Goal: Use online tool/utility: Utilize a website feature to perform a specific function

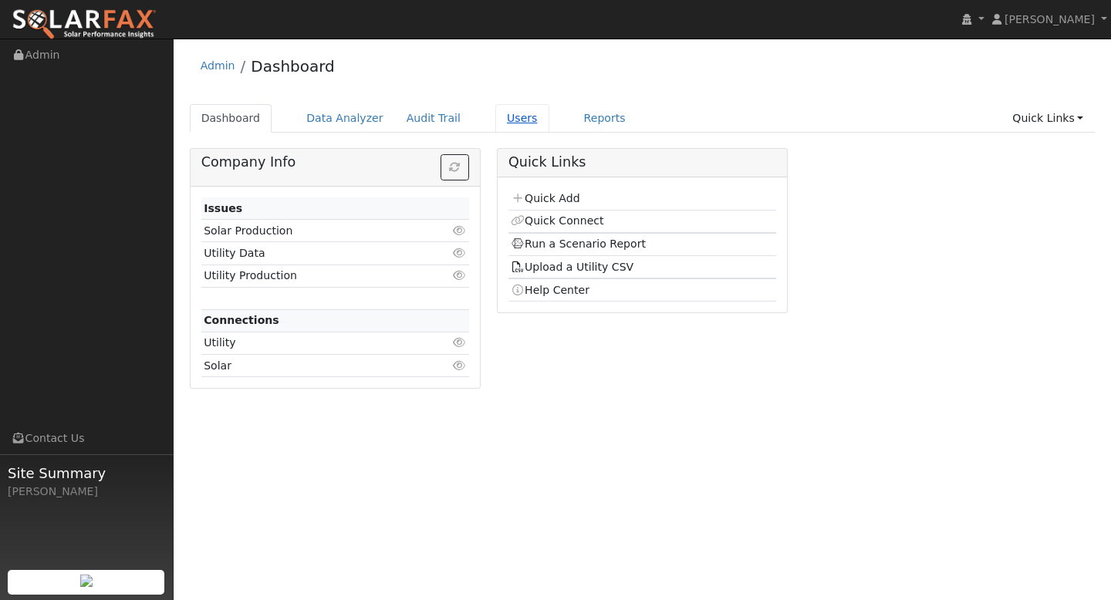
click at [512, 120] on link "Users" at bounding box center [522, 118] width 54 height 29
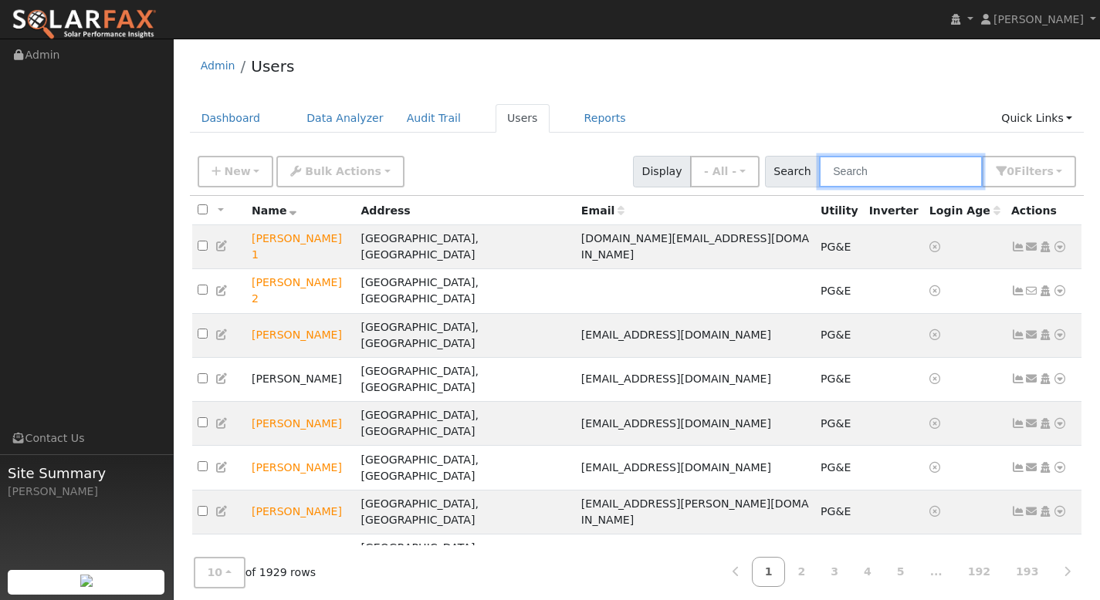
click at [871, 169] on input "text" at bounding box center [901, 172] width 164 height 32
paste input "[PERSON_NAME]"
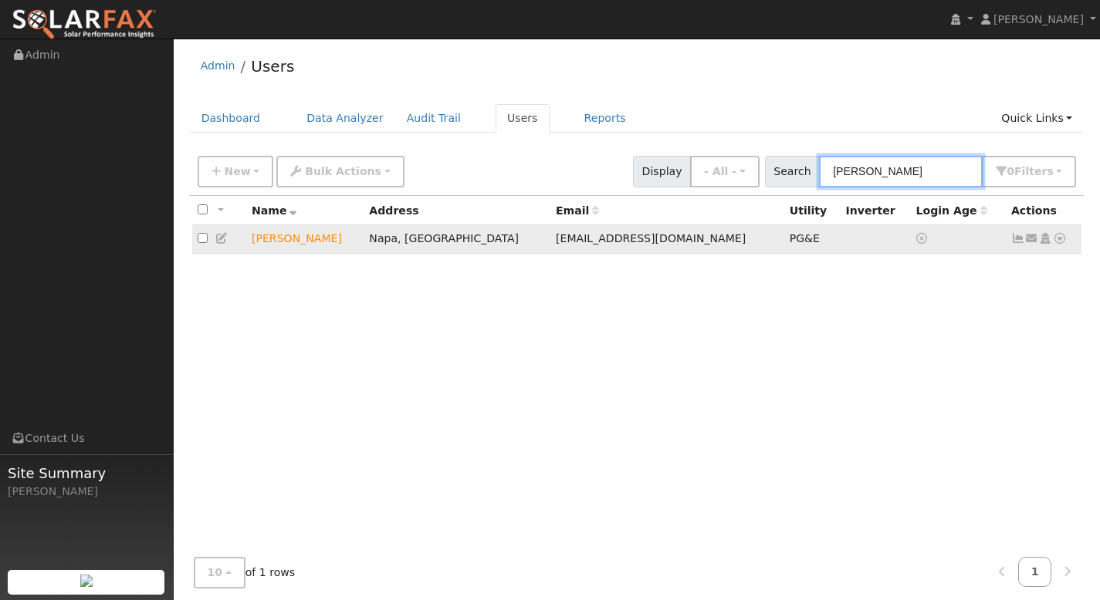
type input "[PERSON_NAME]"
click at [1060, 240] on icon at bounding box center [1060, 238] width 14 height 11
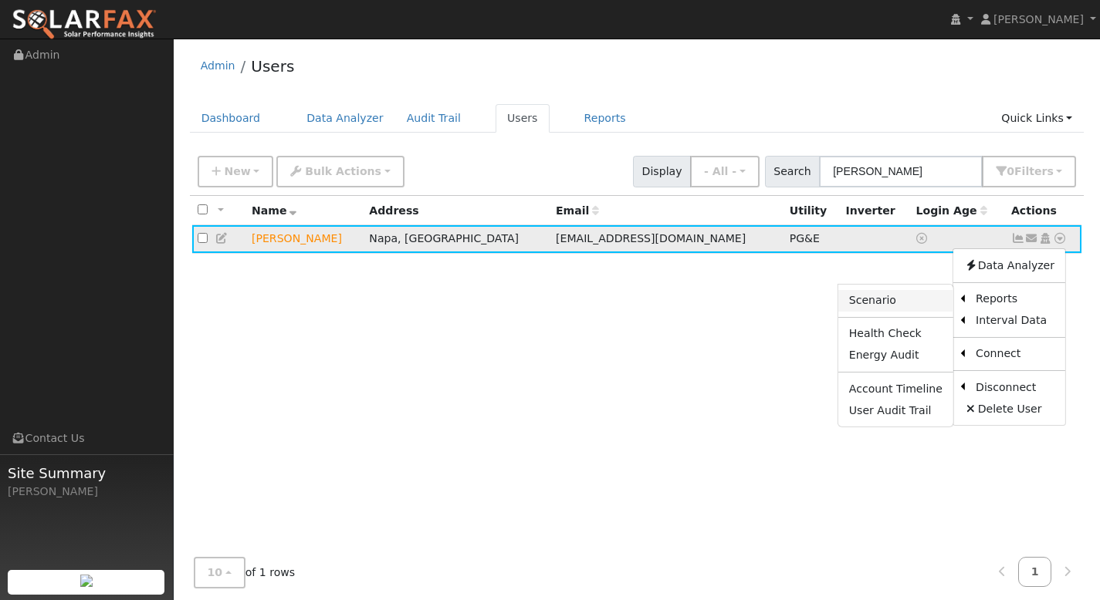
click at [884, 298] on link "Scenario" at bounding box center [895, 301] width 115 height 22
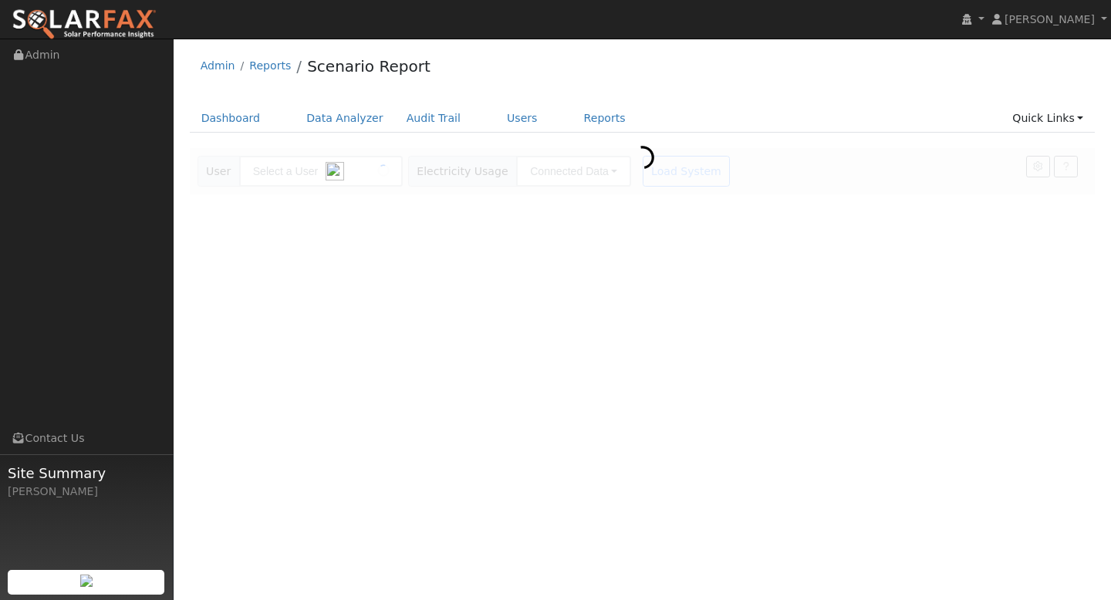
type input "[PERSON_NAME]"
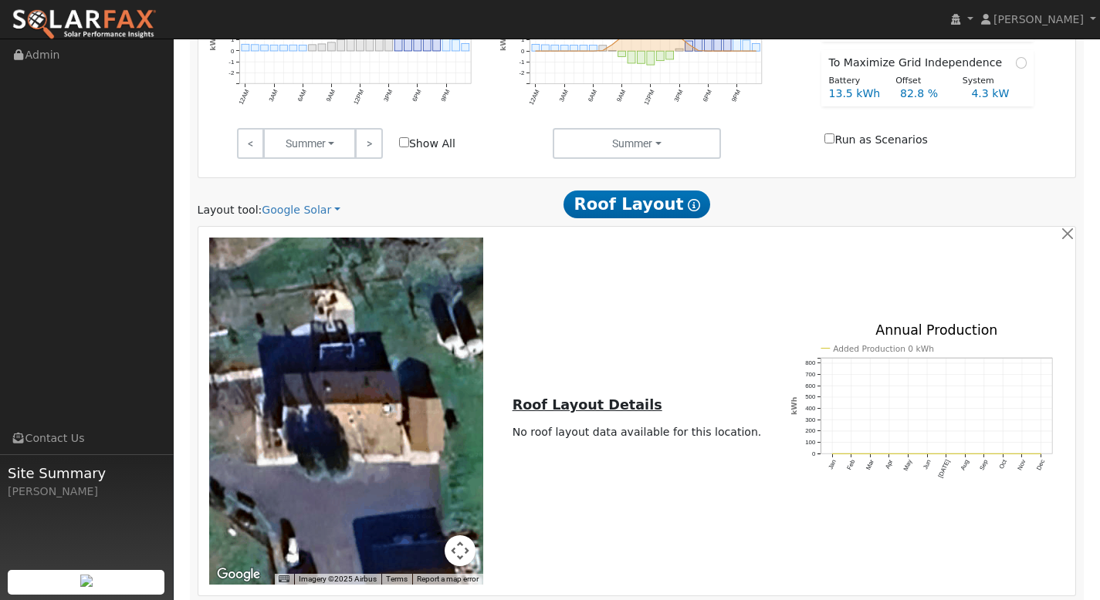
scroll to position [670, 0]
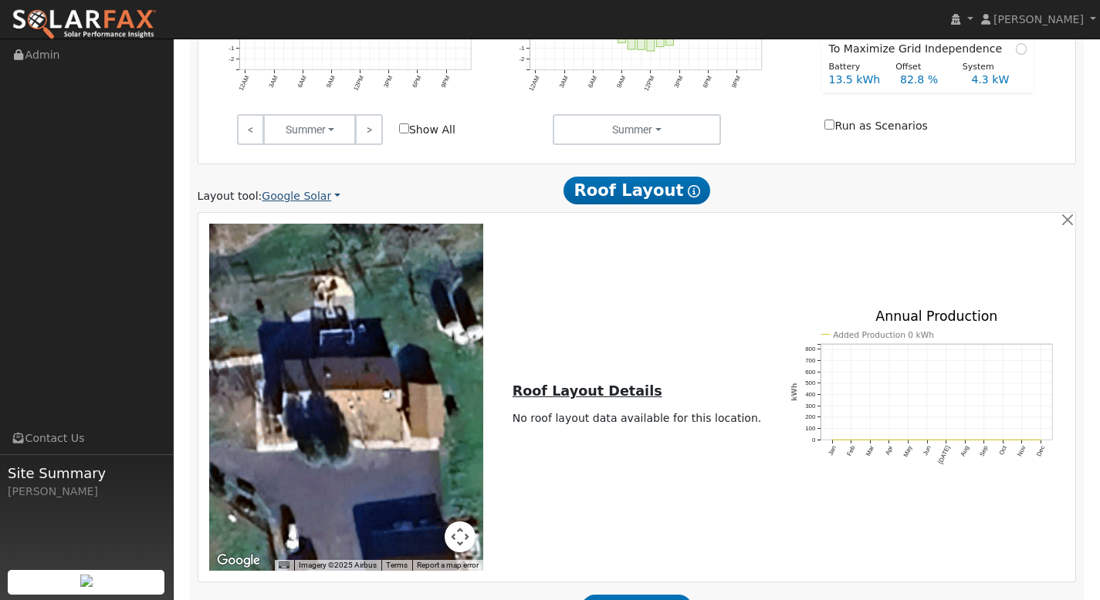
click at [320, 196] on link "Google Solar" at bounding box center [301, 196] width 79 height 16
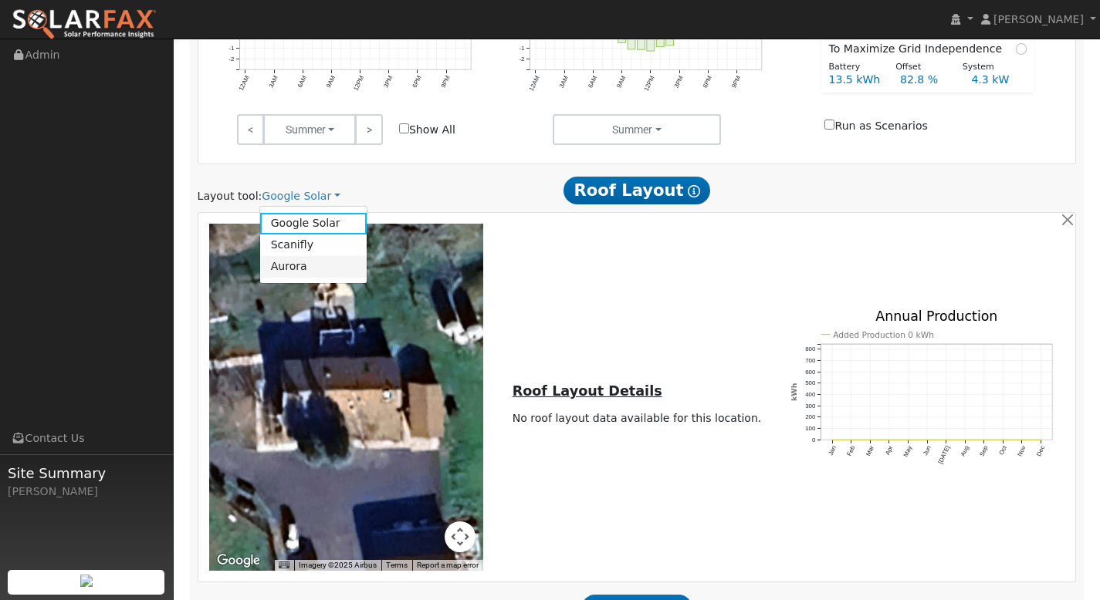
click at [301, 264] on link "Aurora" at bounding box center [313, 267] width 107 height 22
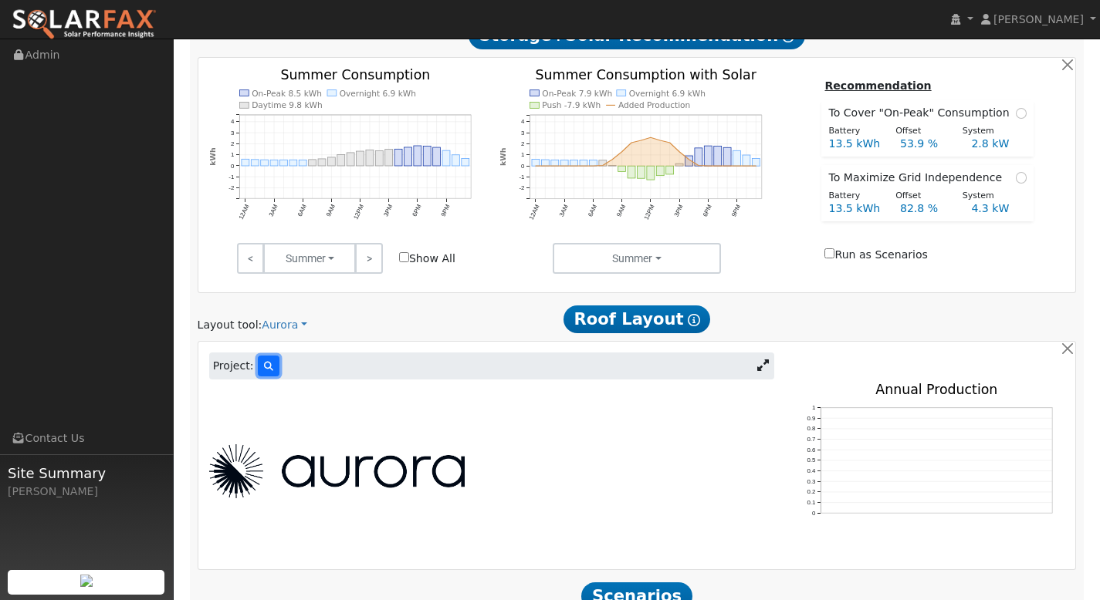
click at [264, 370] on icon at bounding box center [268, 366] width 9 height 9
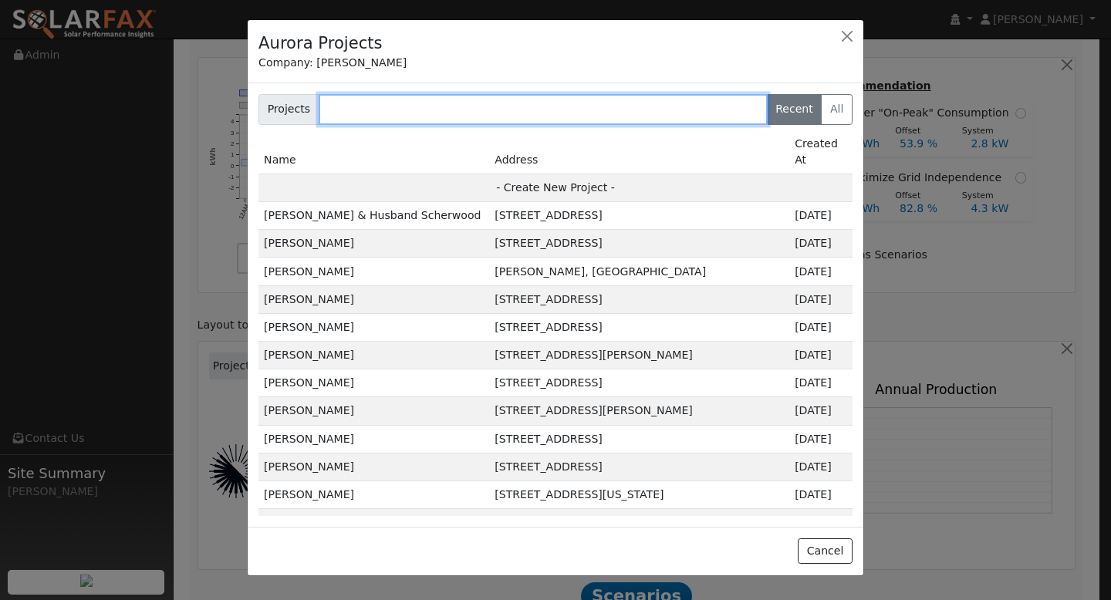
click at [359, 107] on input "text" at bounding box center [543, 109] width 449 height 31
paste input "[PERSON_NAME]"
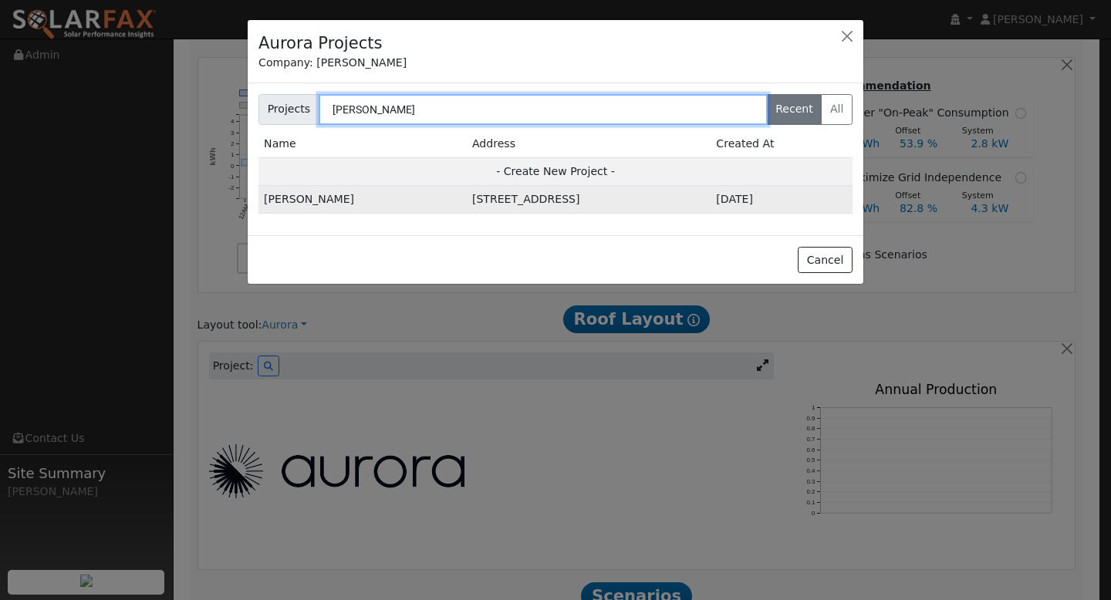
type input "[PERSON_NAME]"
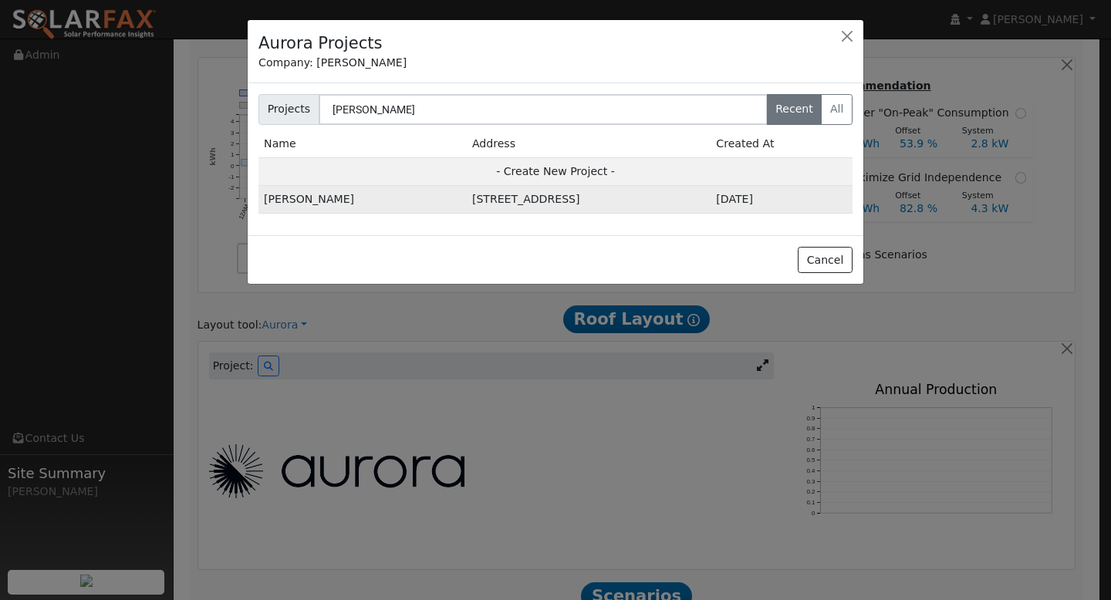
click at [309, 198] on td "Daniel McQueeney" at bounding box center [363, 200] width 208 height 28
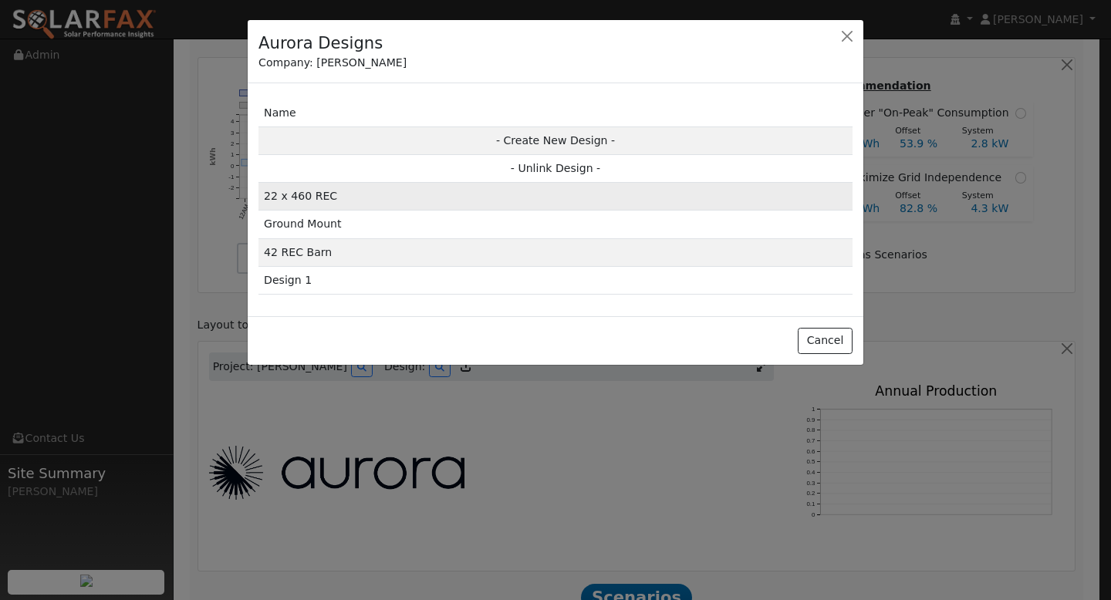
click at [410, 197] on td "22 x 460 REC" at bounding box center [556, 197] width 594 height 28
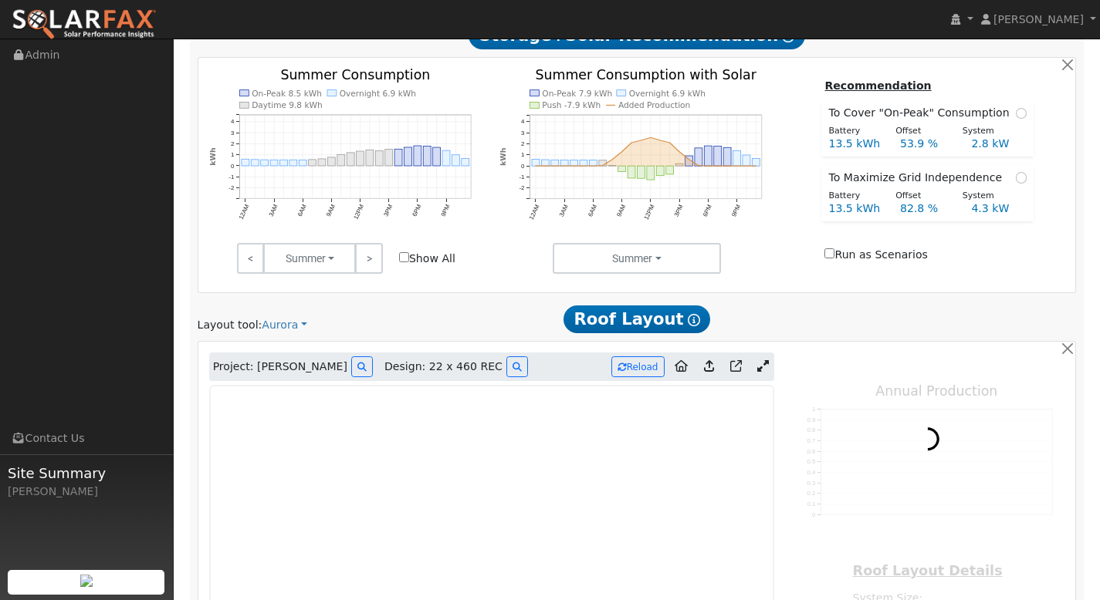
type input "16375"
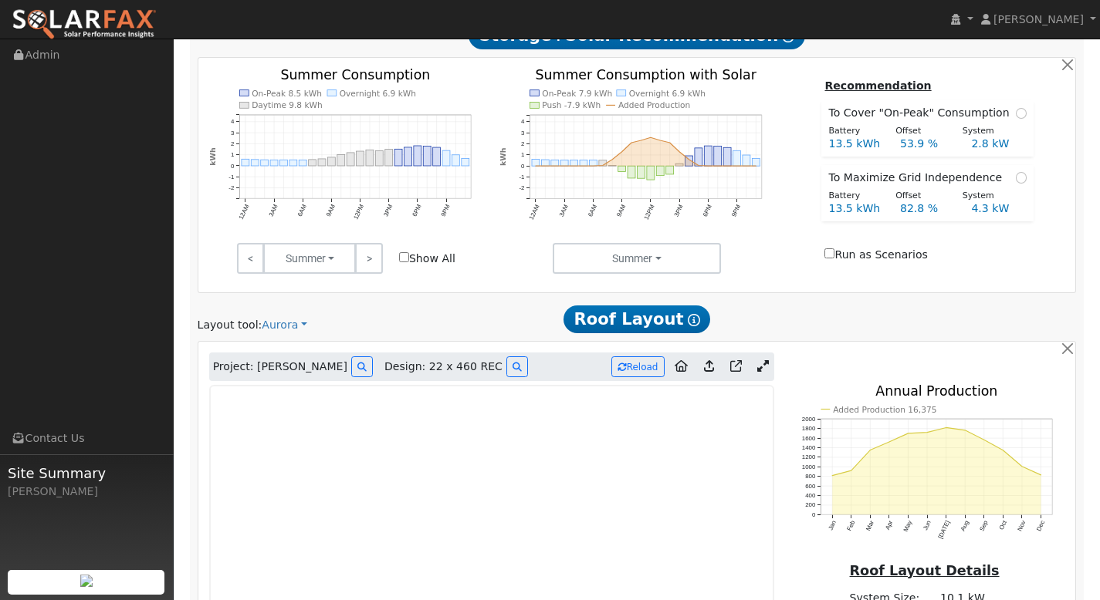
click at [769, 363] on link at bounding box center [763, 367] width 22 height 23
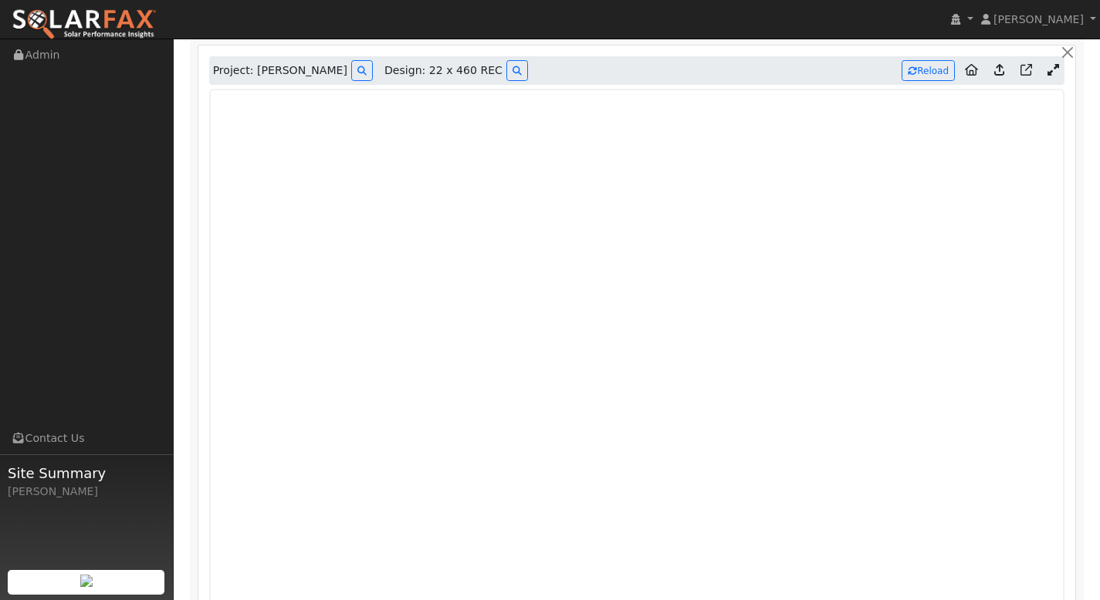
scroll to position [824, 0]
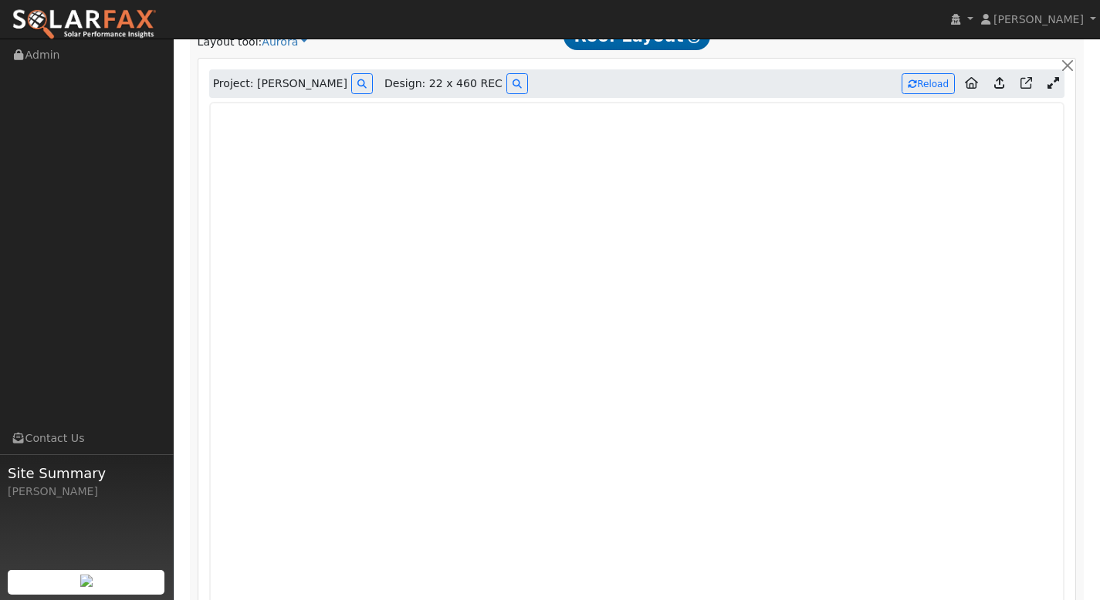
click at [995, 87] on icon at bounding box center [999, 83] width 10 height 12
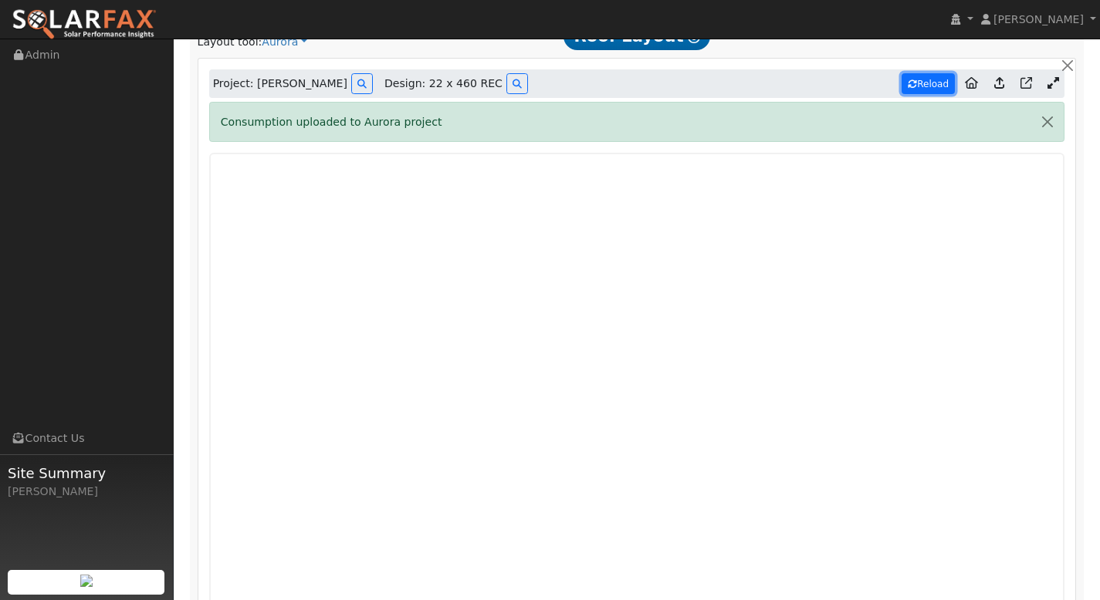
click at [934, 89] on button "Reload" at bounding box center [927, 83] width 53 height 21
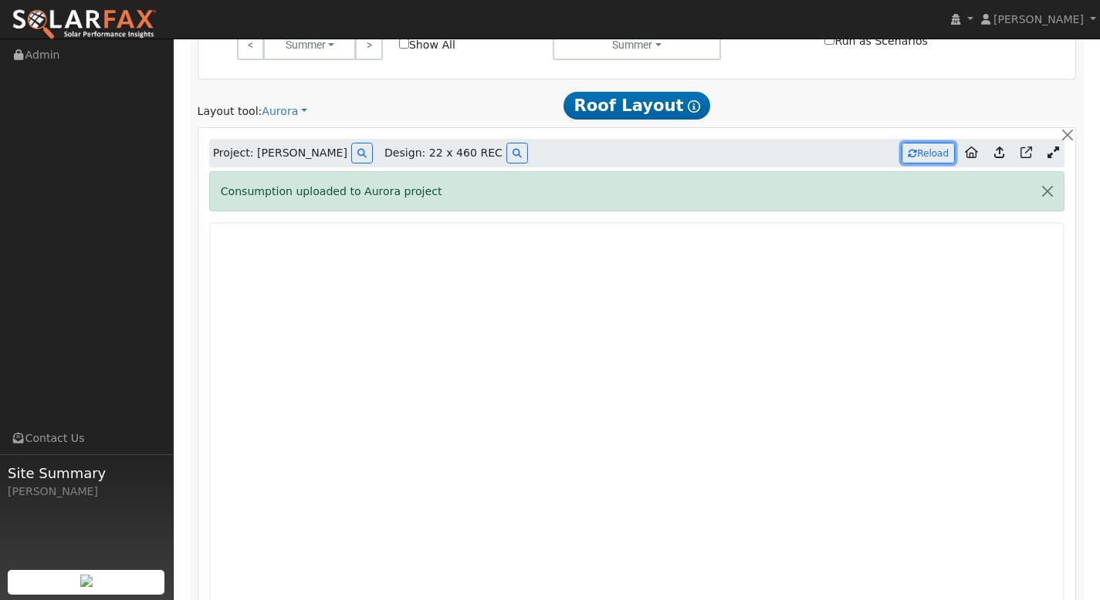
scroll to position [750, 0]
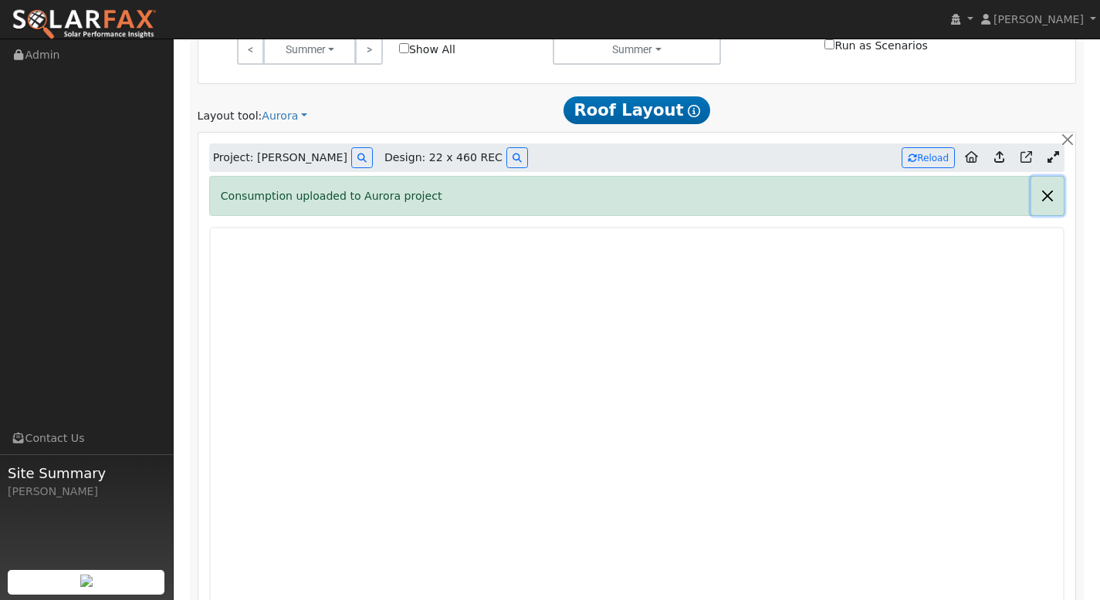
click at [1055, 195] on button "button" at bounding box center [1047, 196] width 32 height 38
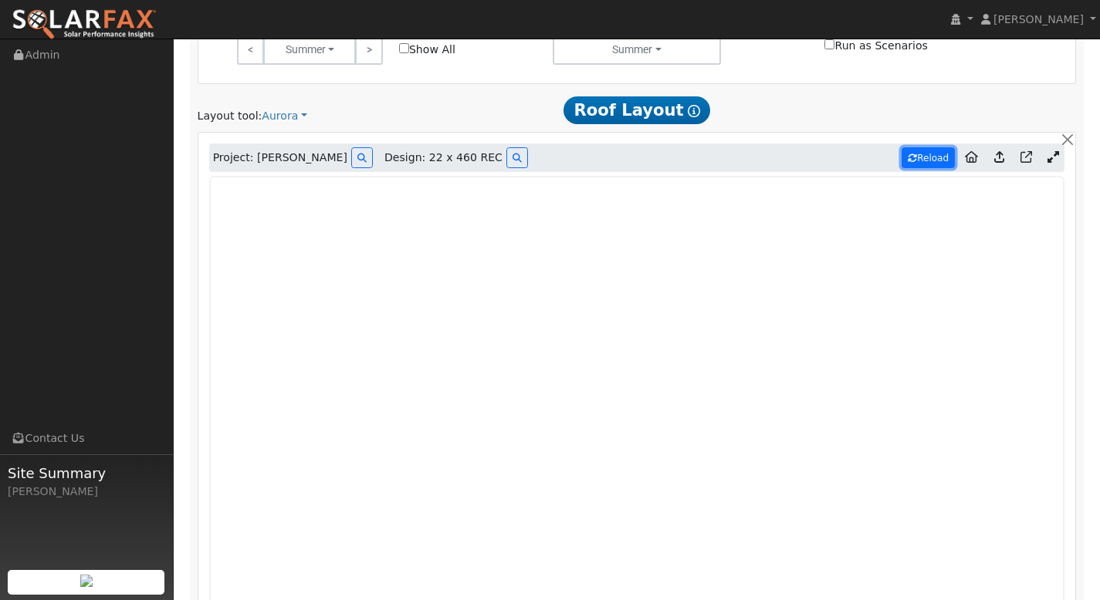
click at [935, 159] on button "Reload" at bounding box center [927, 157] width 53 height 21
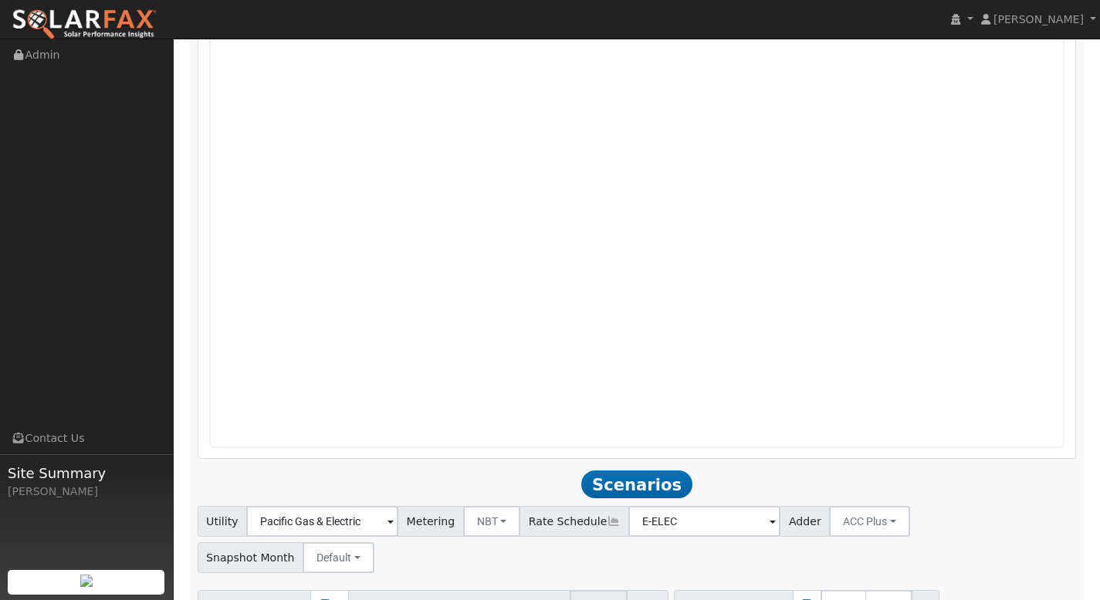
scroll to position [1114, 0]
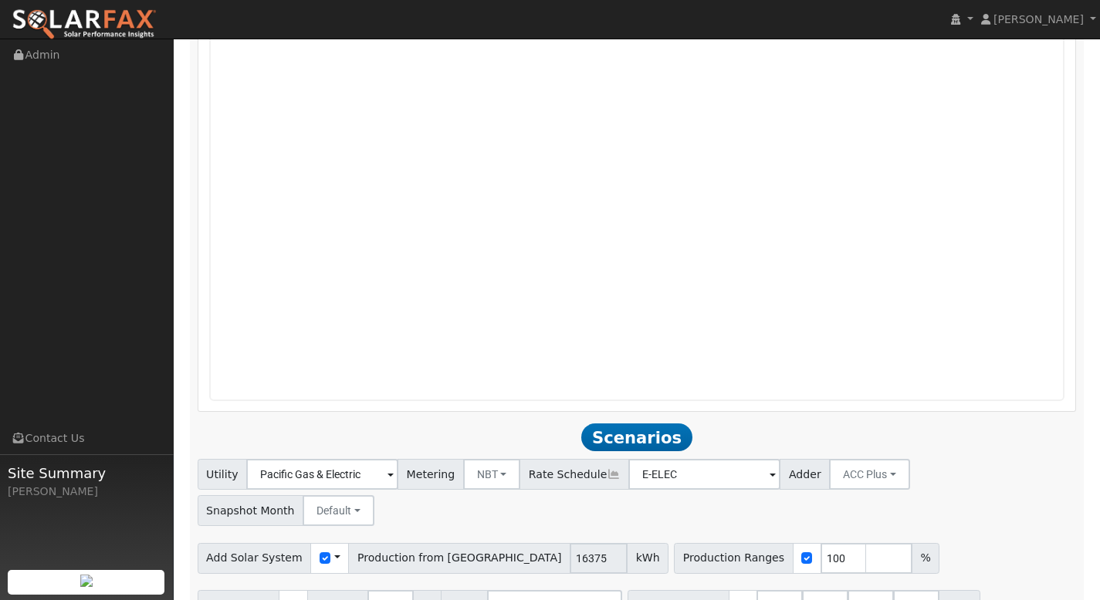
click at [627, 543] on span "kWh" at bounding box center [648, 558] width 42 height 31
drag, startPoint x: 739, startPoint y: 521, endPoint x: 757, endPoint y: 529, distance: 19.7
click at [820, 543] on input "100" at bounding box center [843, 558] width 46 height 31
type input "120"
type input "140"
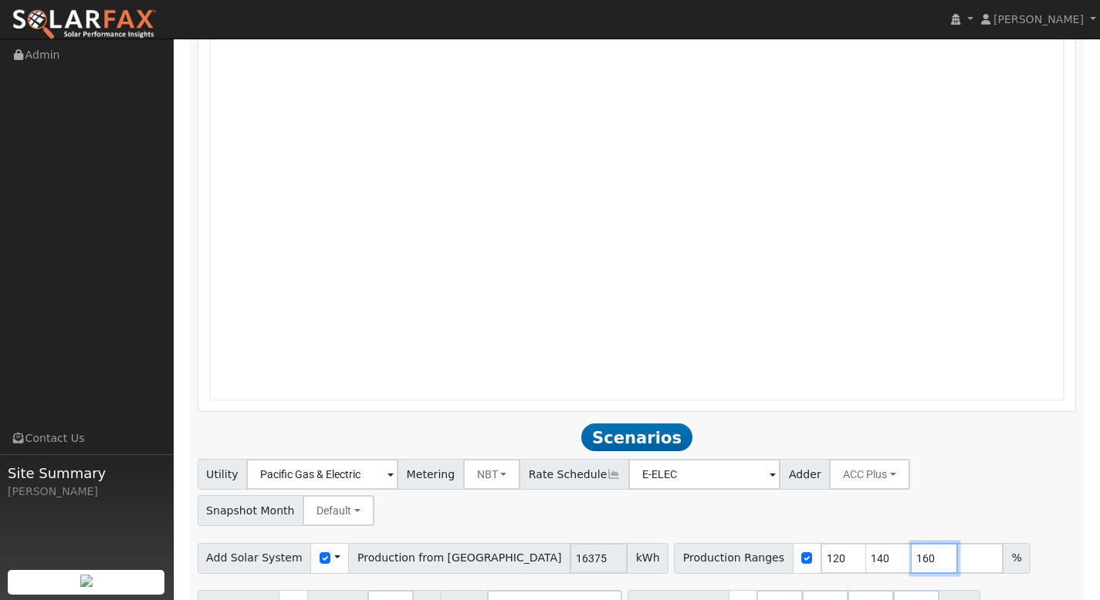
type input "160"
type input "180"
type input "200"
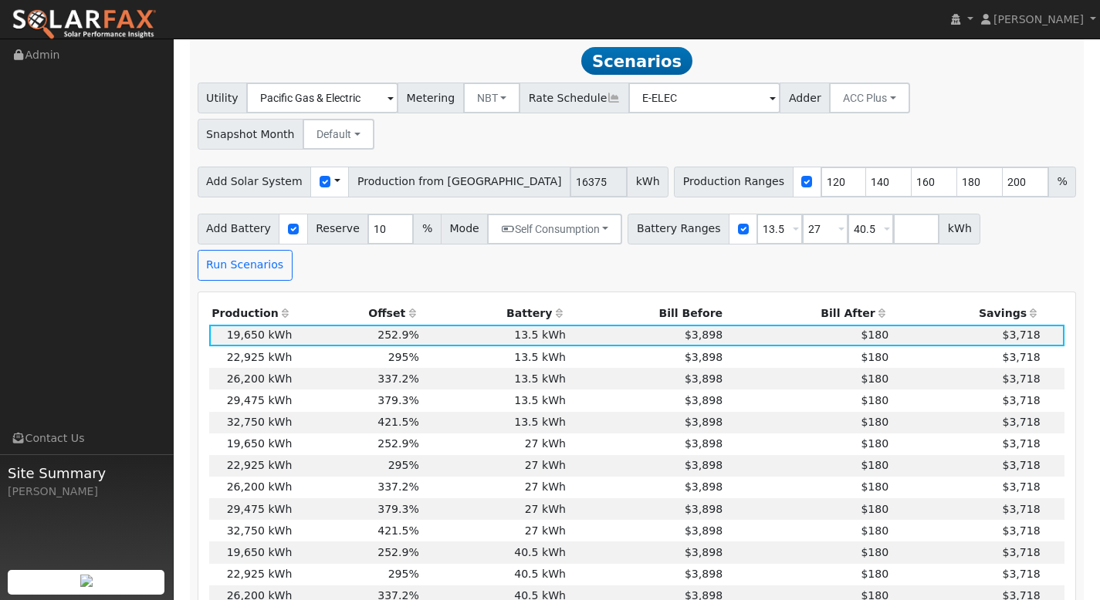
scroll to position [1491, 0]
click at [864, 303] on th "Bill After" at bounding box center [808, 314] width 166 height 22
click at [837, 303] on th "Bill After" at bounding box center [808, 314] width 166 height 22
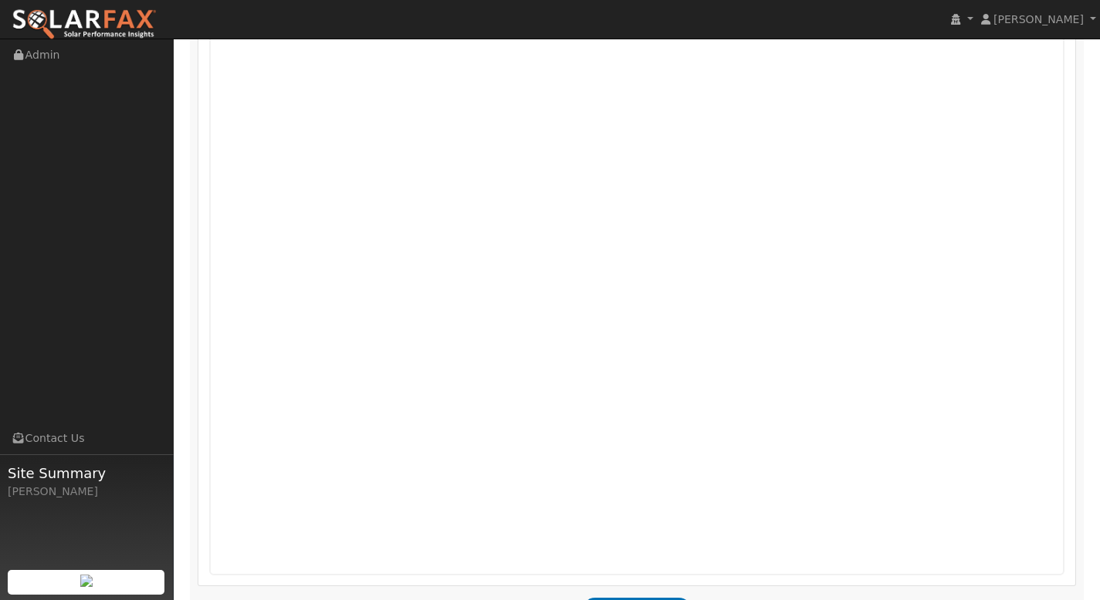
scroll to position [699, 0]
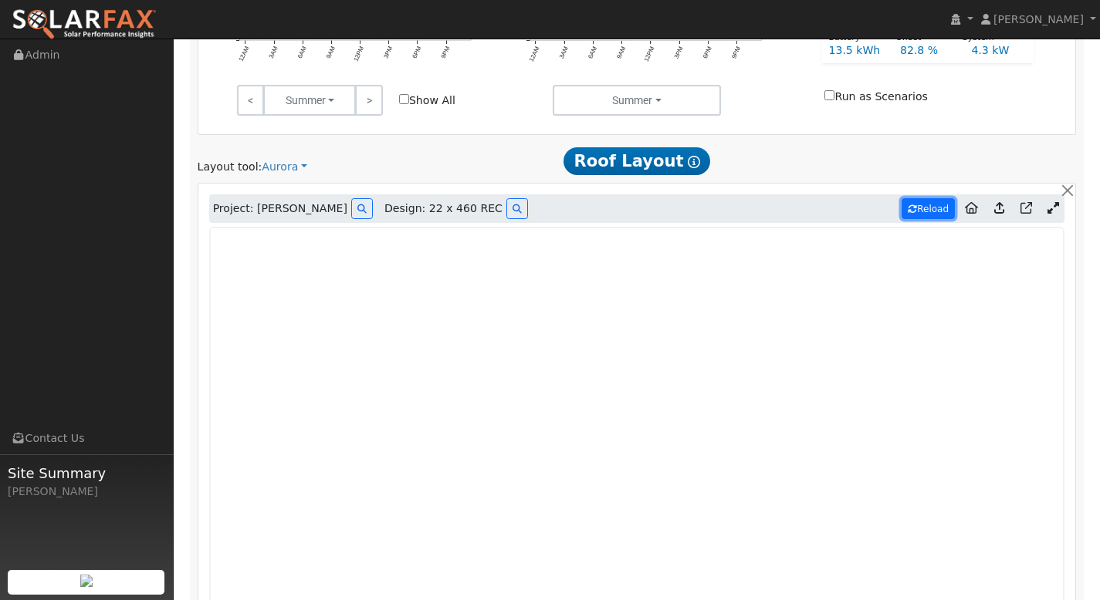
click at [944, 208] on button "Reload" at bounding box center [927, 208] width 53 height 21
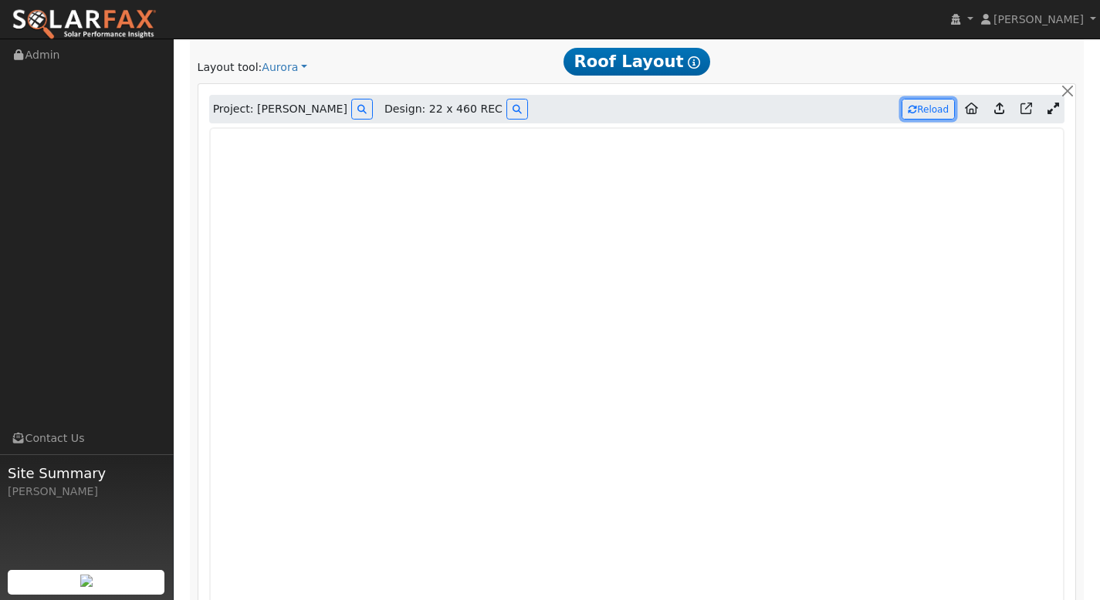
type input "14905"
type input "100"
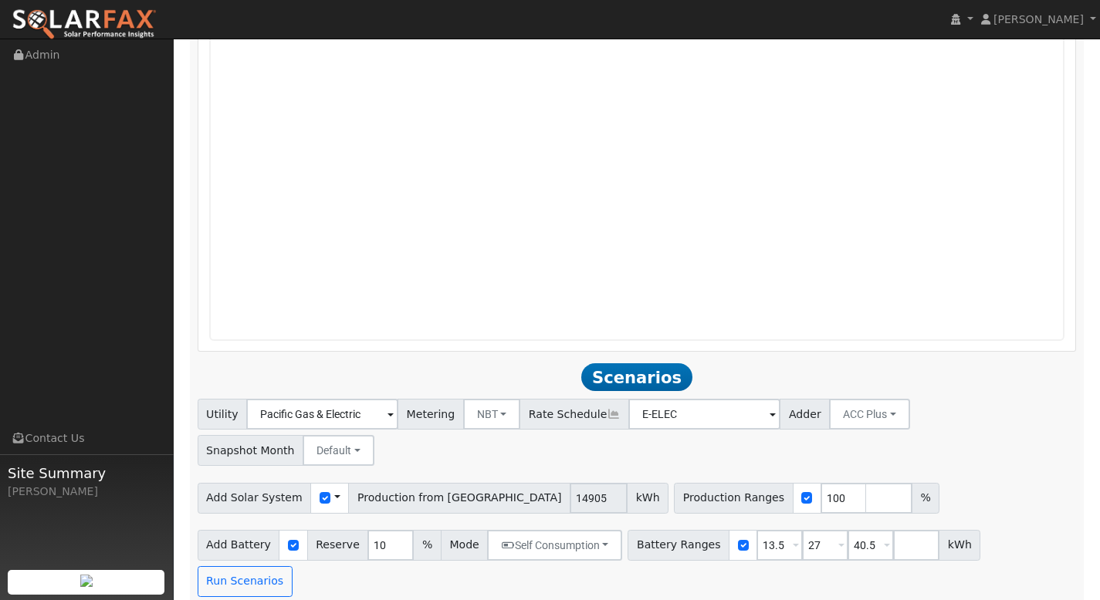
scroll to position [1254, 0]
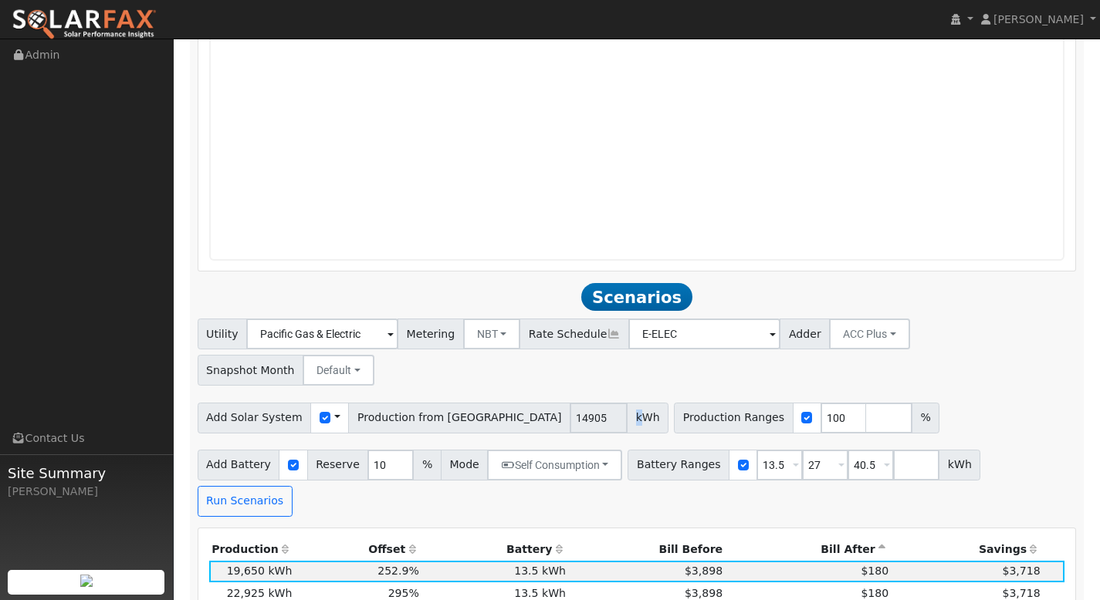
click at [627, 403] on span "kWh" at bounding box center [648, 418] width 42 height 31
click at [465, 403] on div "Add Solar System Use CSV Data Production from Aurora 14905 kWh" at bounding box center [434, 418] width 472 height 31
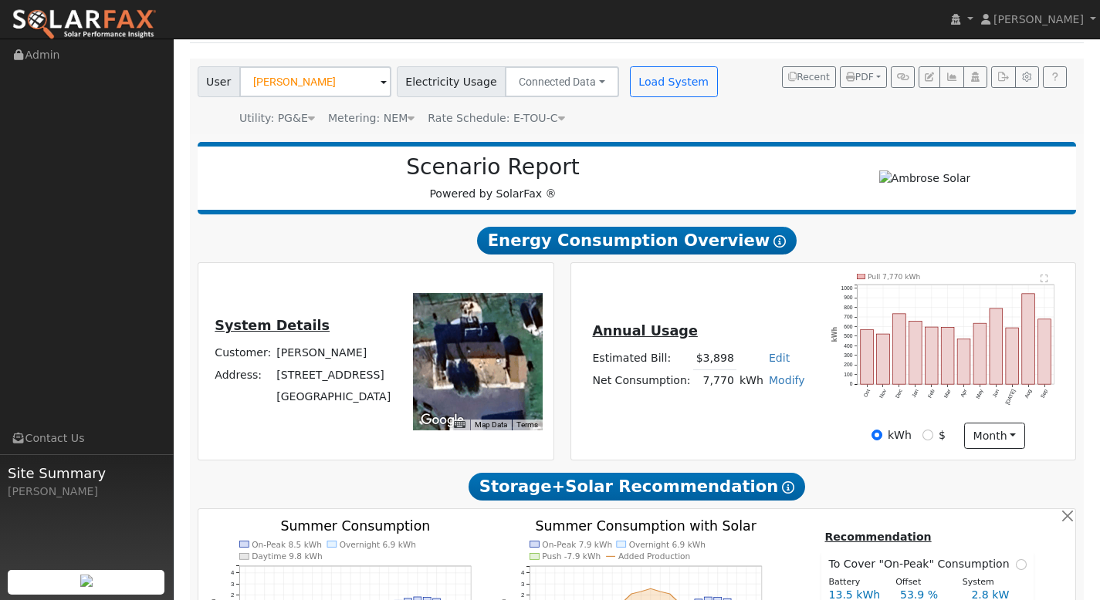
scroll to position [0, 0]
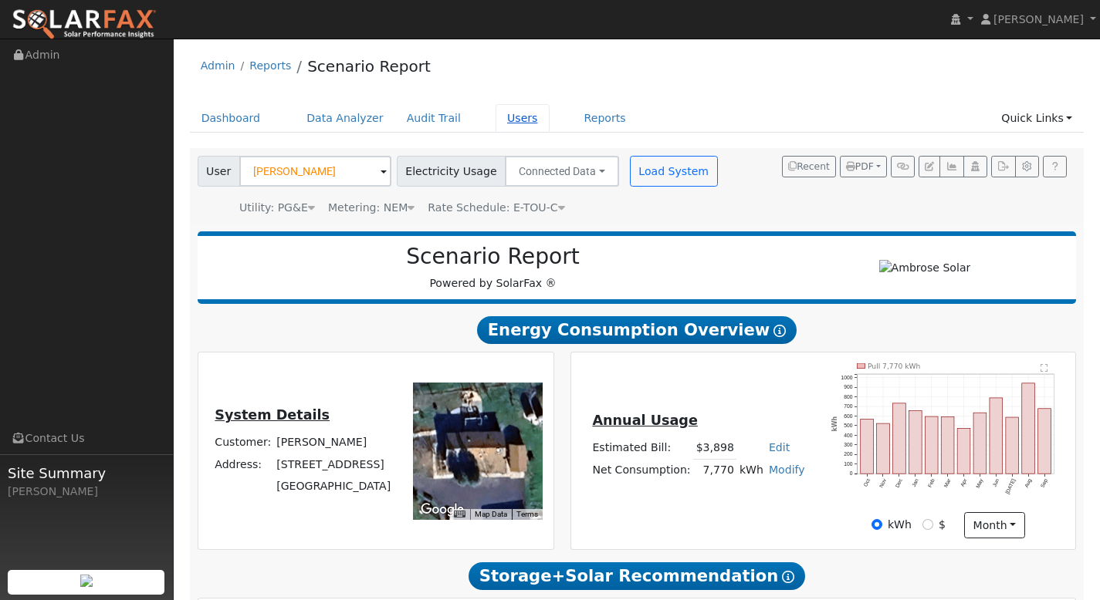
click at [505, 127] on link "Users" at bounding box center [522, 118] width 54 height 29
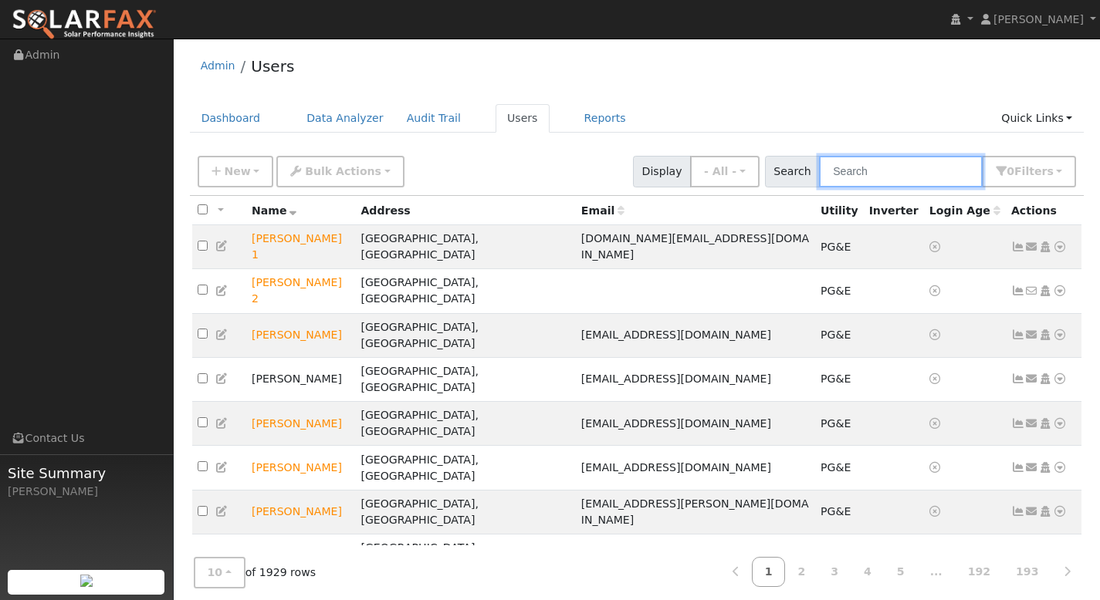
click at [859, 168] on input "text" at bounding box center [901, 172] width 164 height 32
paste input "[PERSON_NAME]"
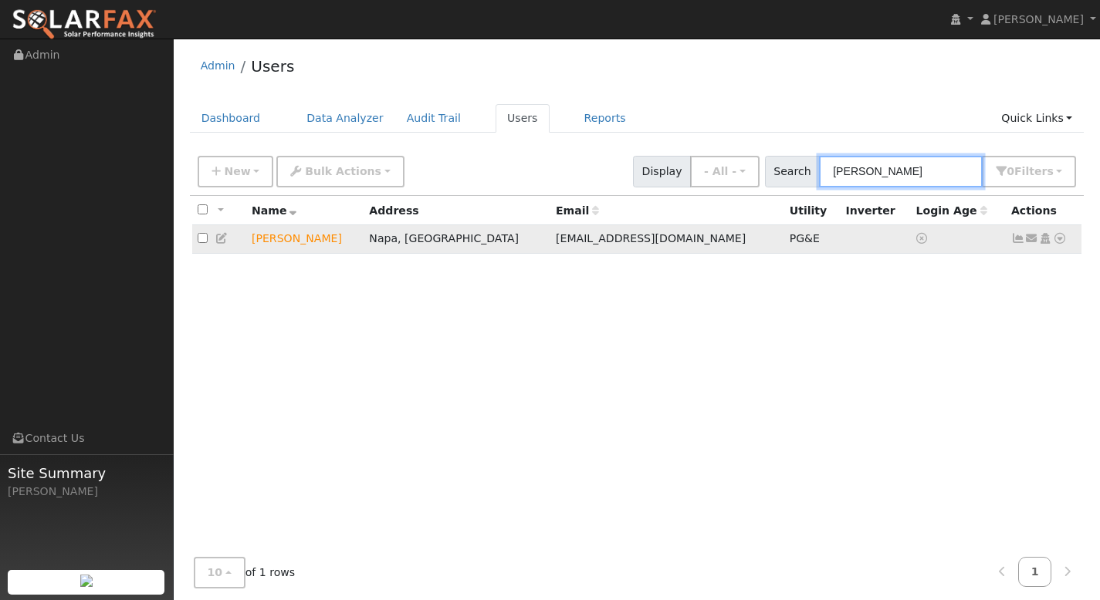
type input "[PERSON_NAME]"
click at [314, 243] on td "[PERSON_NAME]" at bounding box center [304, 239] width 117 height 29
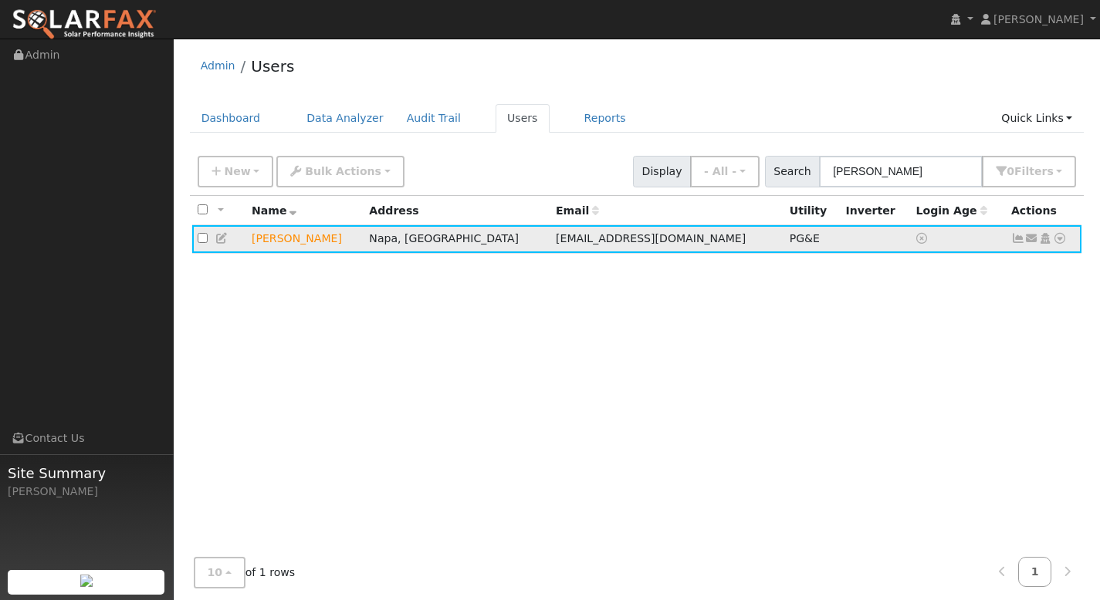
click at [1067, 239] on td "Send Email... Copy a Link Reset Password Open Access Data Analyzer Reports Scen…" at bounding box center [1044, 239] width 76 height 29
click at [1063, 241] on icon at bounding box center [1060, 238] width 14 height 11
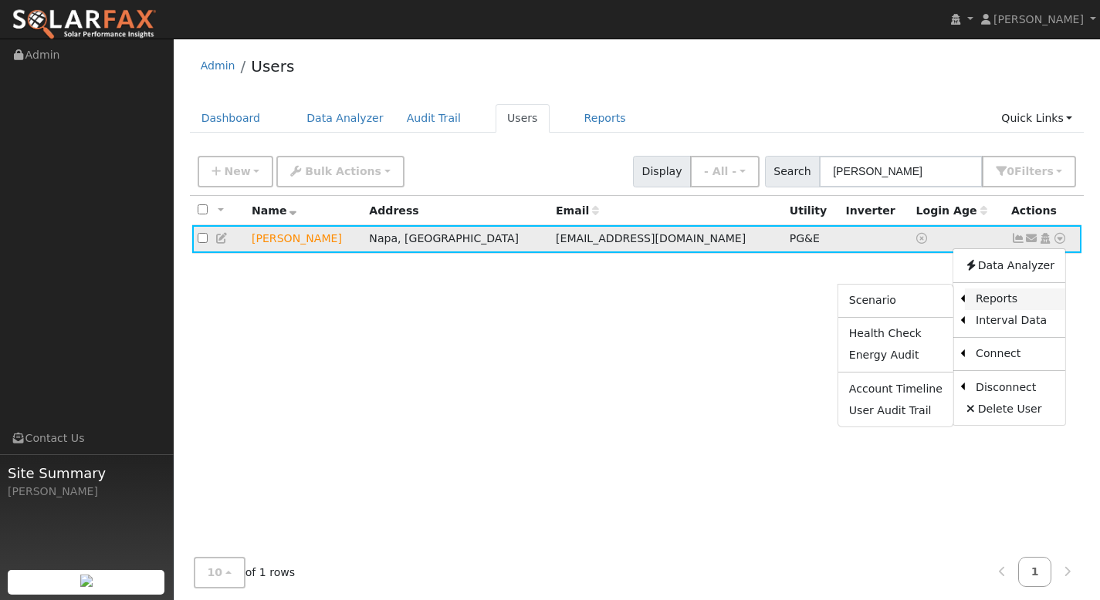
click at [1006, 297] on link "Reports" at bounding box center [1015, 300] width 100 height 22
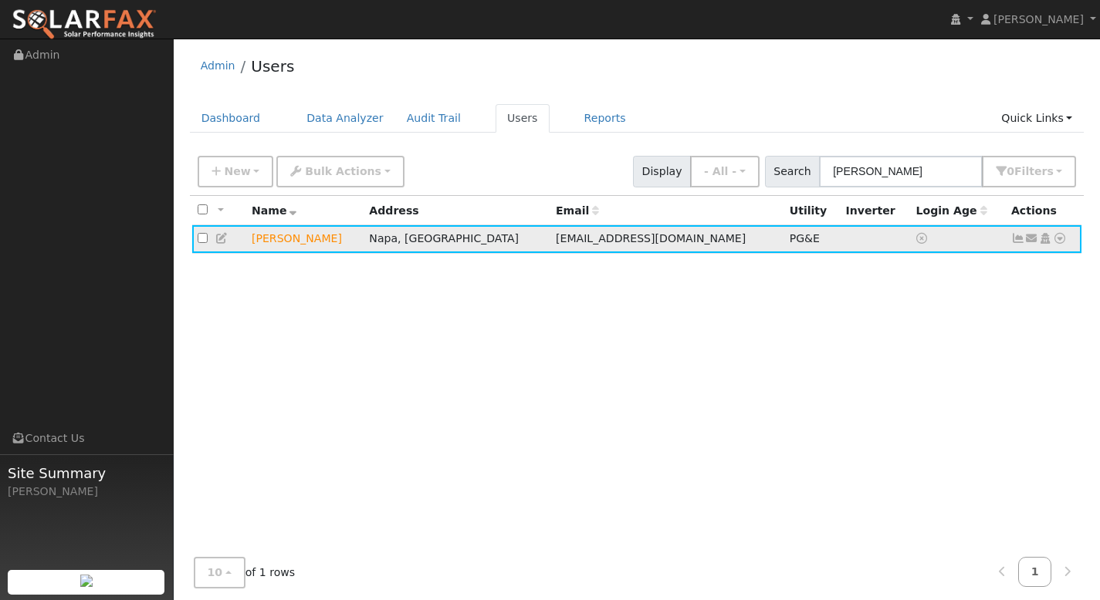
click at [1063, 239] on icon at bounding box center [1060, 238] width 14 height 11
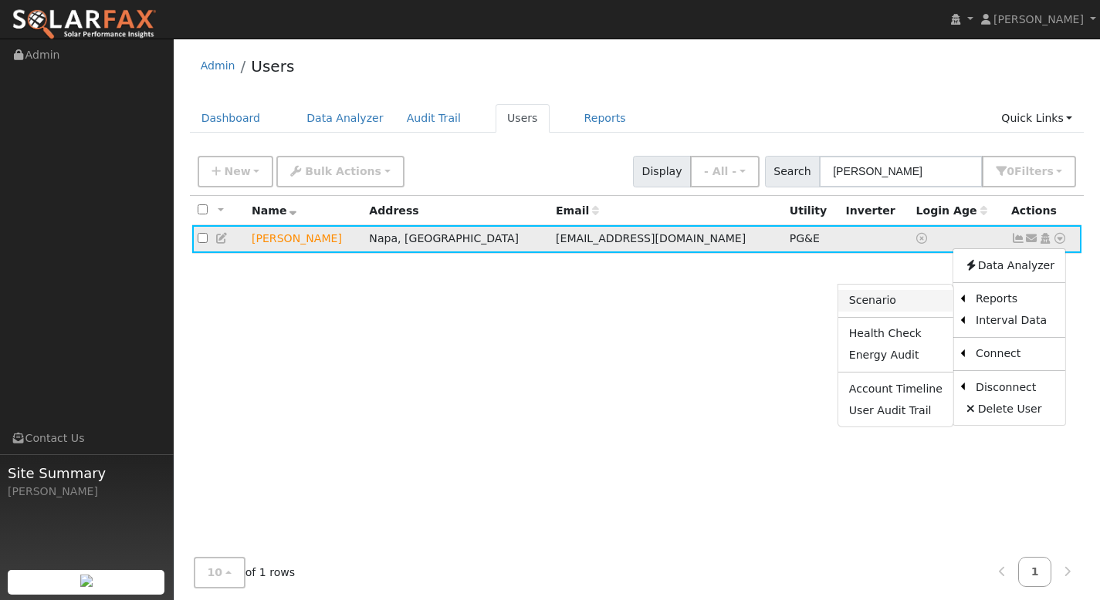
click at [918, 309] on link "Scenario" at bounding box center [895, 301] width 115 height 22
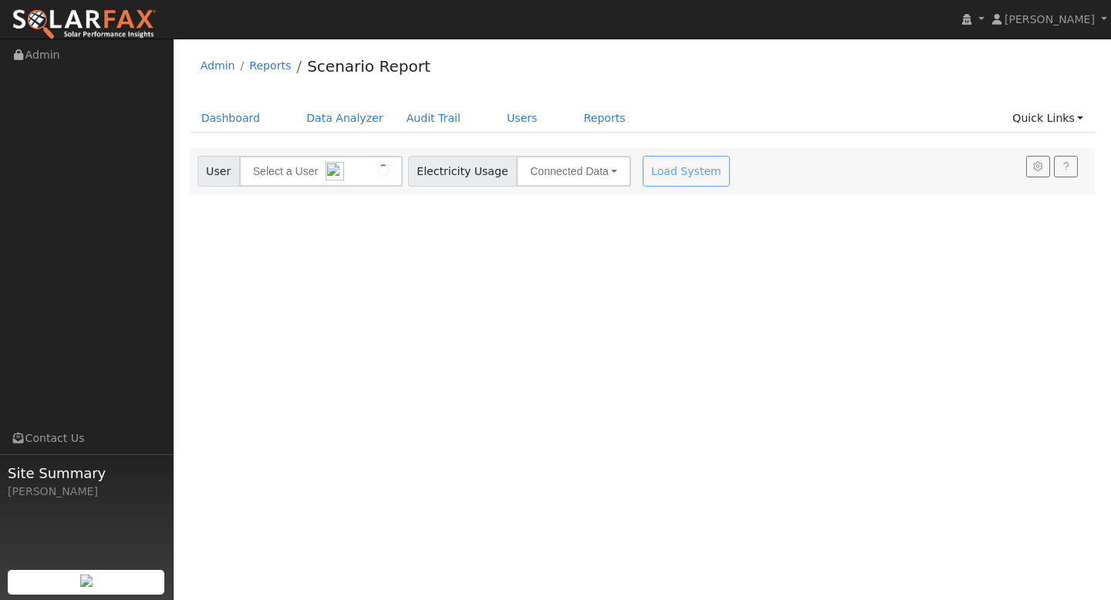
type input "[PERSON_NAME]"
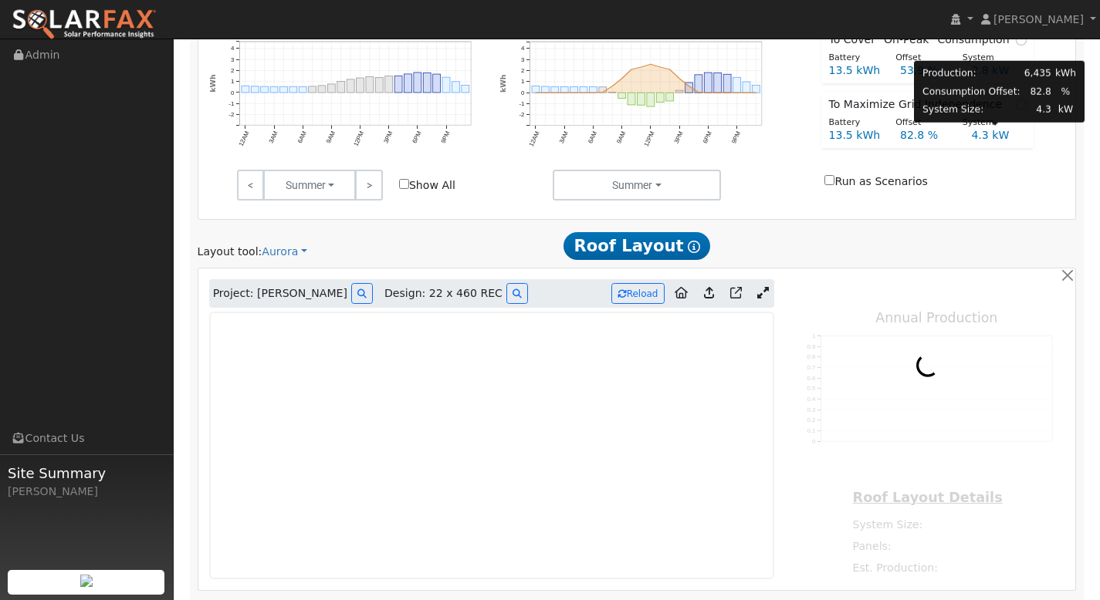
type input "14905"
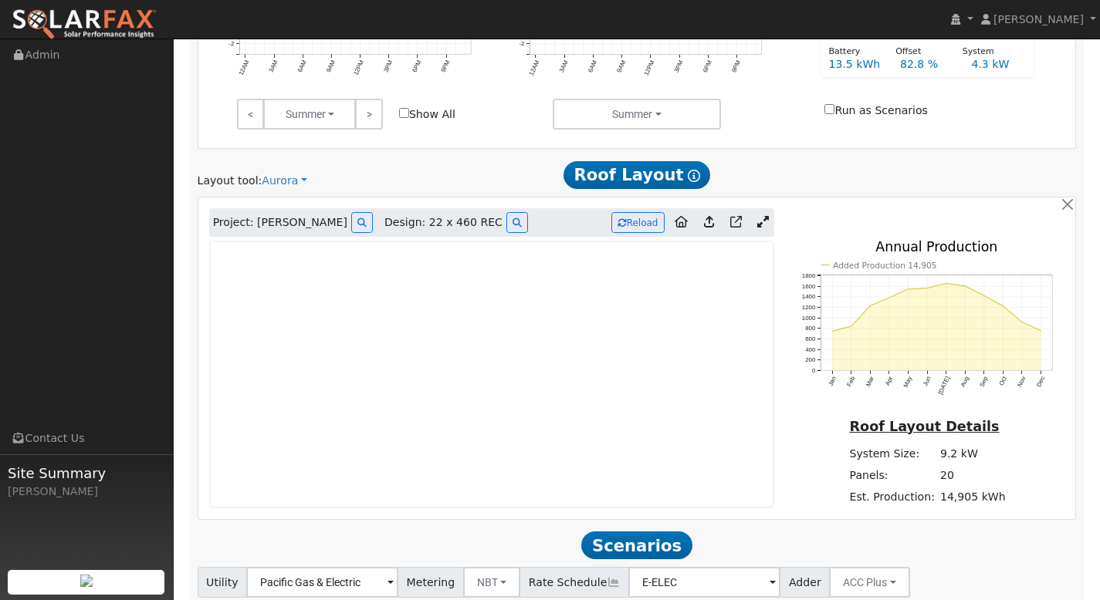
scroll to position [714, 0]
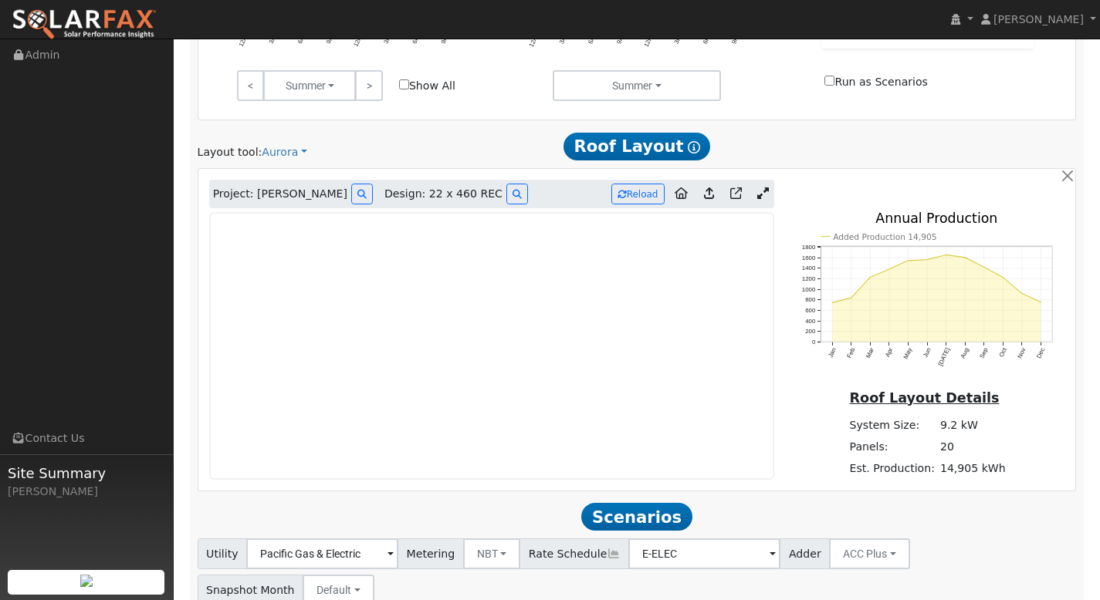
click at [762, 197] on icon at bounding box center [763, 194] width 12 height 12
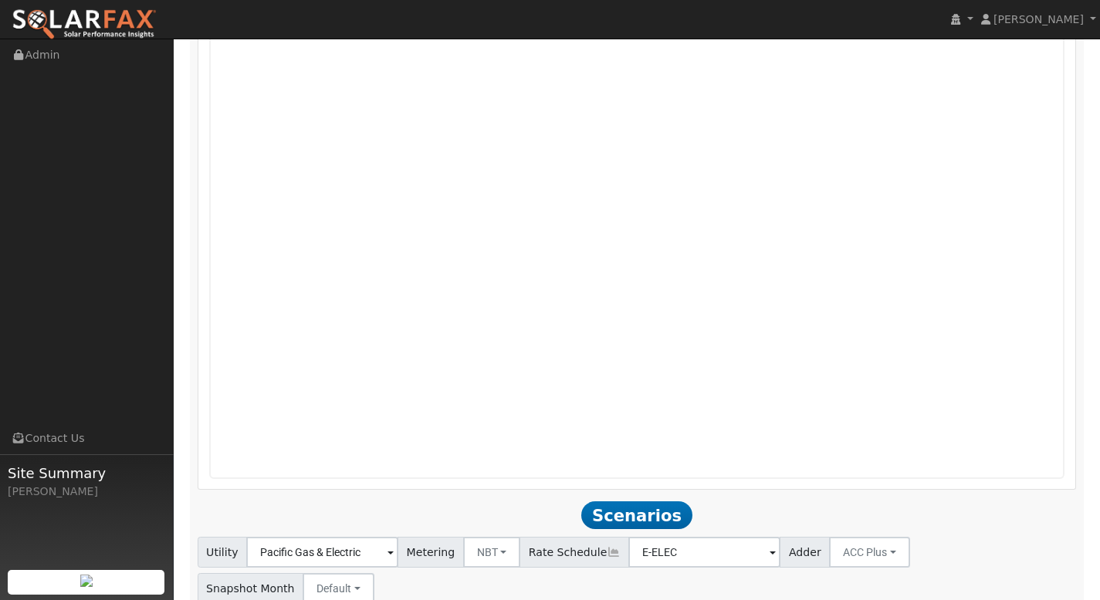
scroll to position [1114, 0]
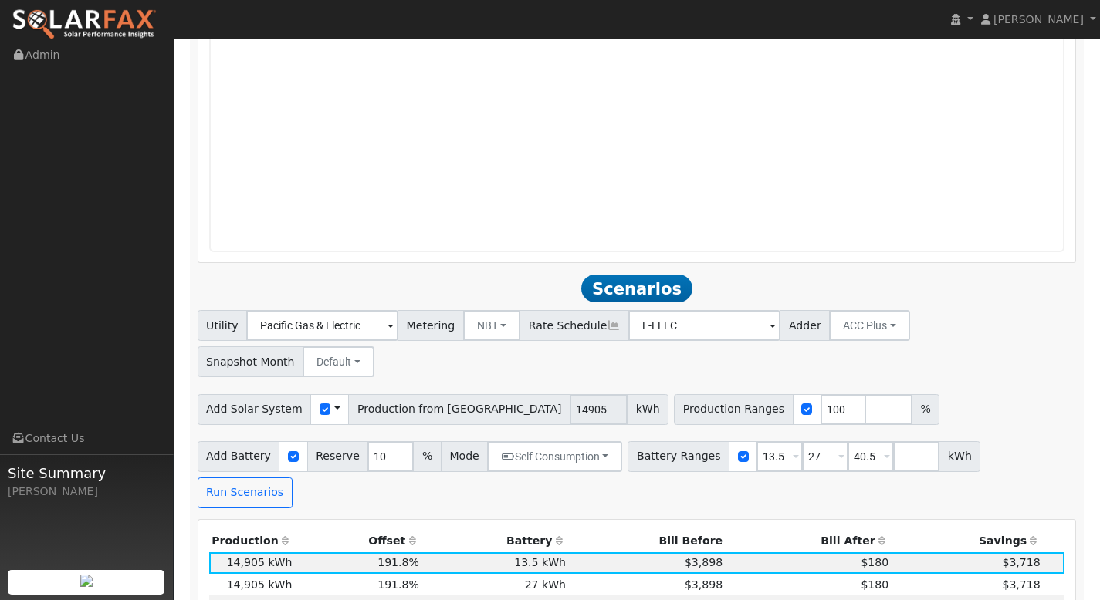
scroll to position [1290, 0]
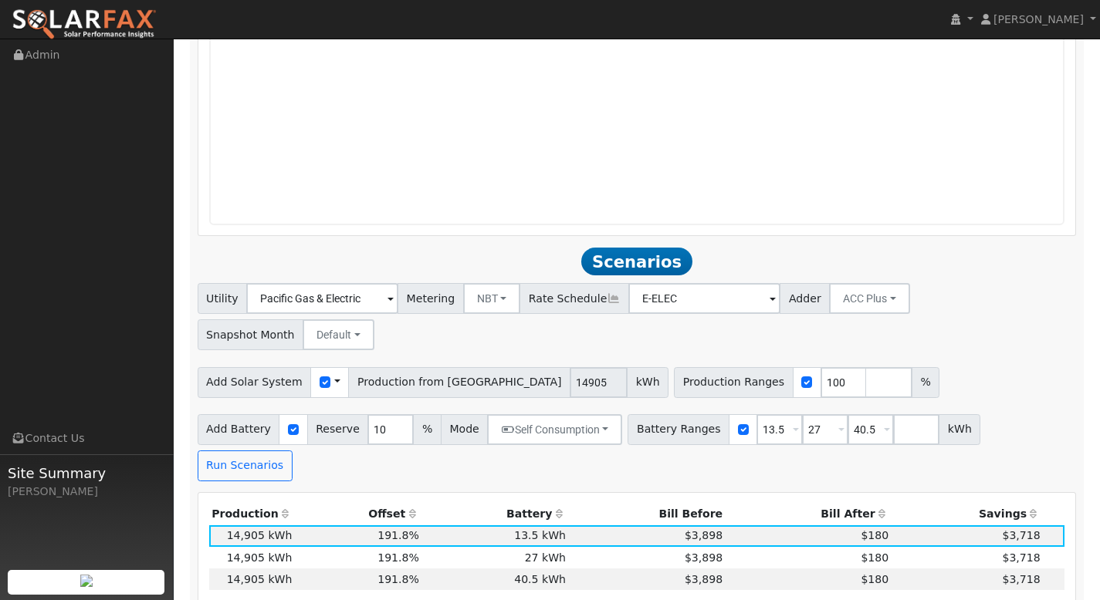
click at [842, 504] on th "Bill After" at bounding box center [808, 515] width 166 height 22
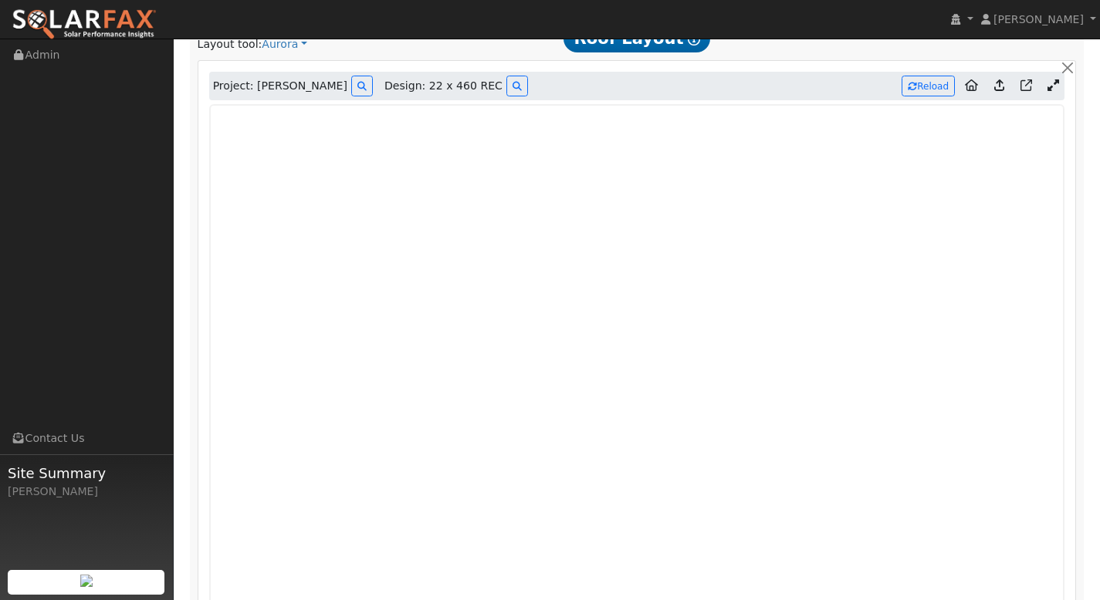
scroll to position [758, 0]
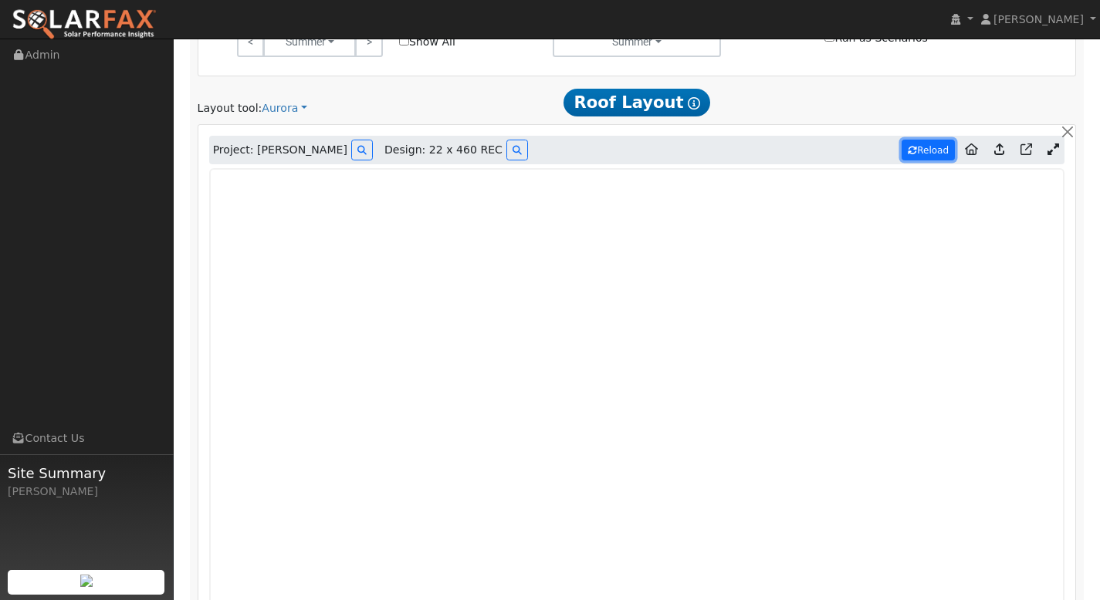
click at [930, 156] on button "Reload" at bounding box center [927, 150] width 53 height 21
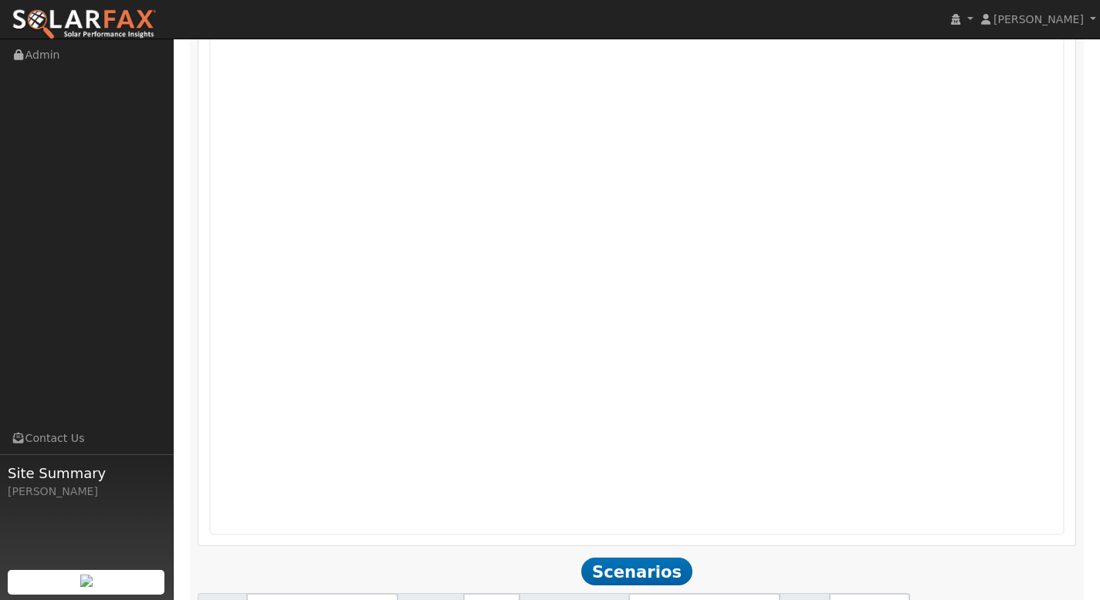
scroll to position [762, 0]
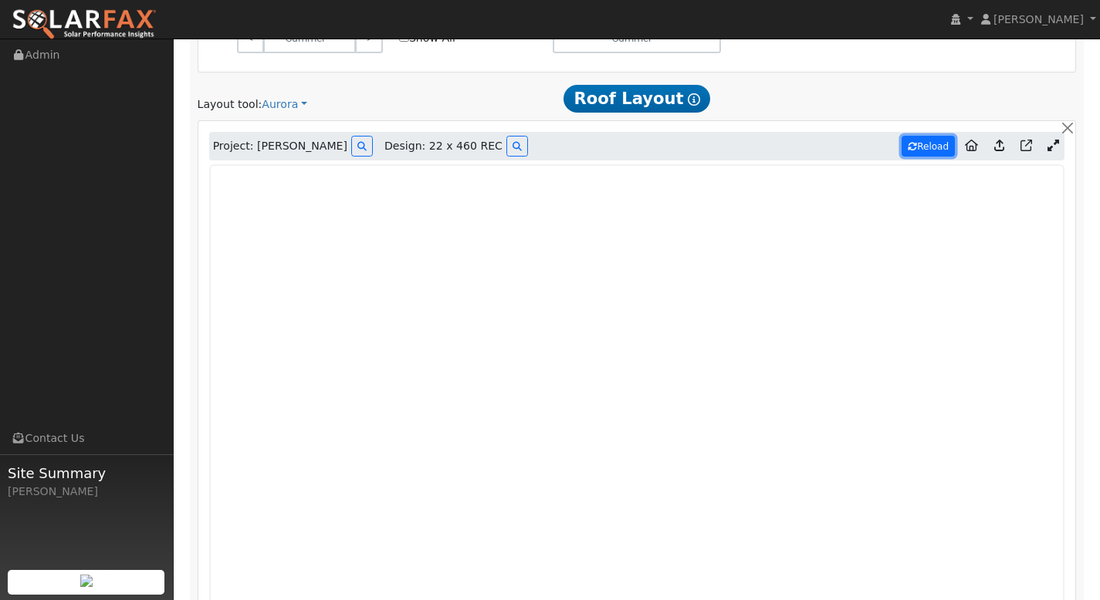
click at [918, 150] on button "Reload" at bounding box center [927, 146] width 53 height 21
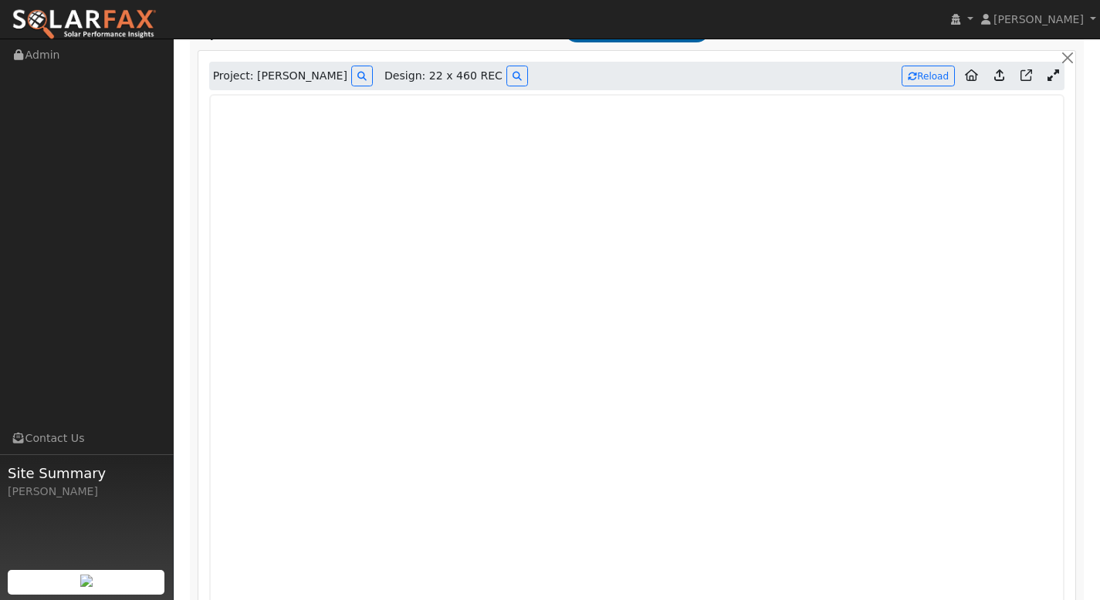
scroll to position [825, 0]
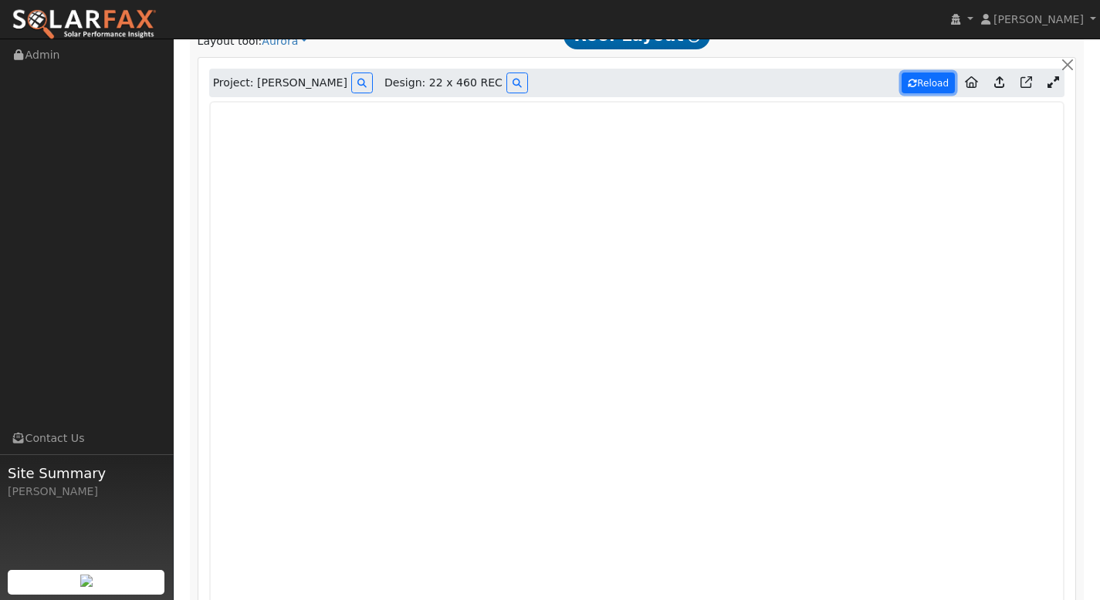
click at [925, 85] on button "Reload" at bounding box center [927, 83] width 53 height 21
click at [1001, 86] on icon at bounding box center [999, 82] width 10 height 12
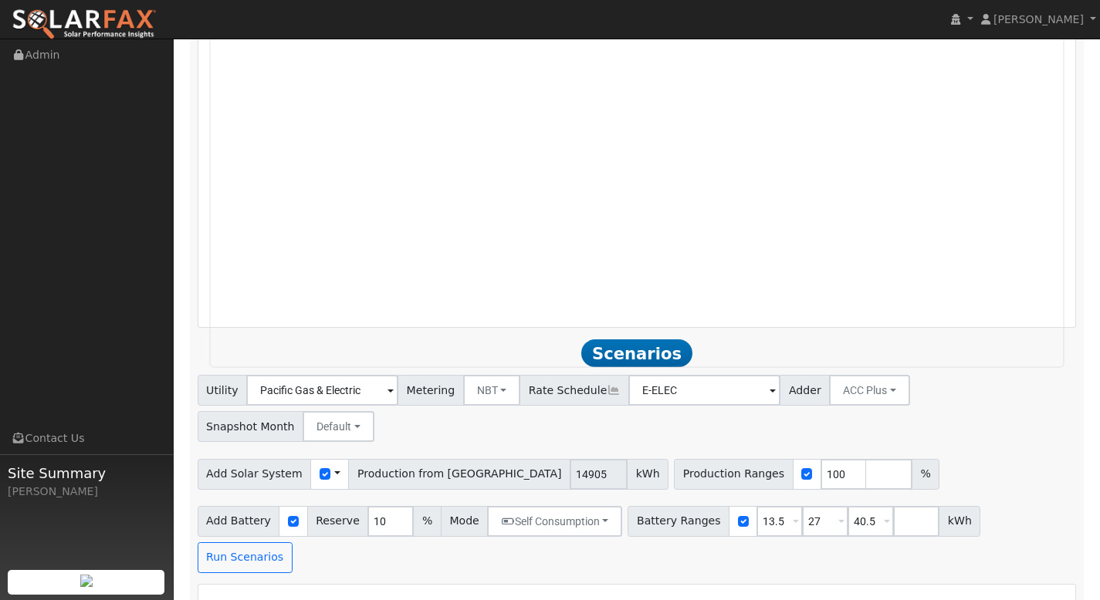
scroll to position [1229, 0]
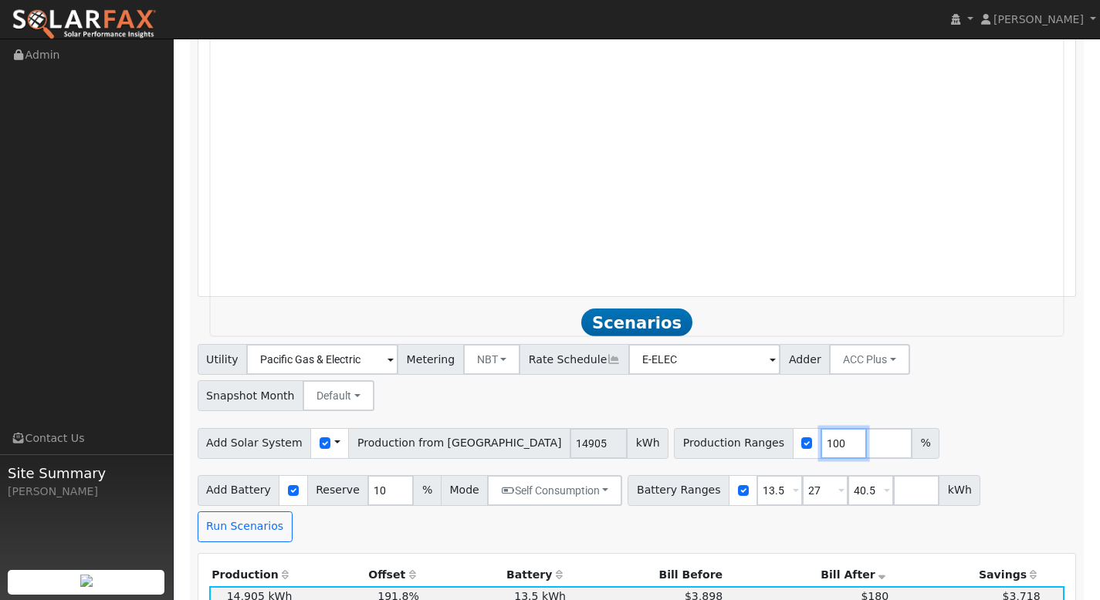
click at [820, 428] on input "100" at bounding box center [843, 443] width 46 height 31
type input "120"
click at [866, 428] on input "number" at bounding box center [889, 443] width 46 height 31
type input "140"
click at [911, 428] on input "number" at bounding box center [934, 443] width 46 height 31
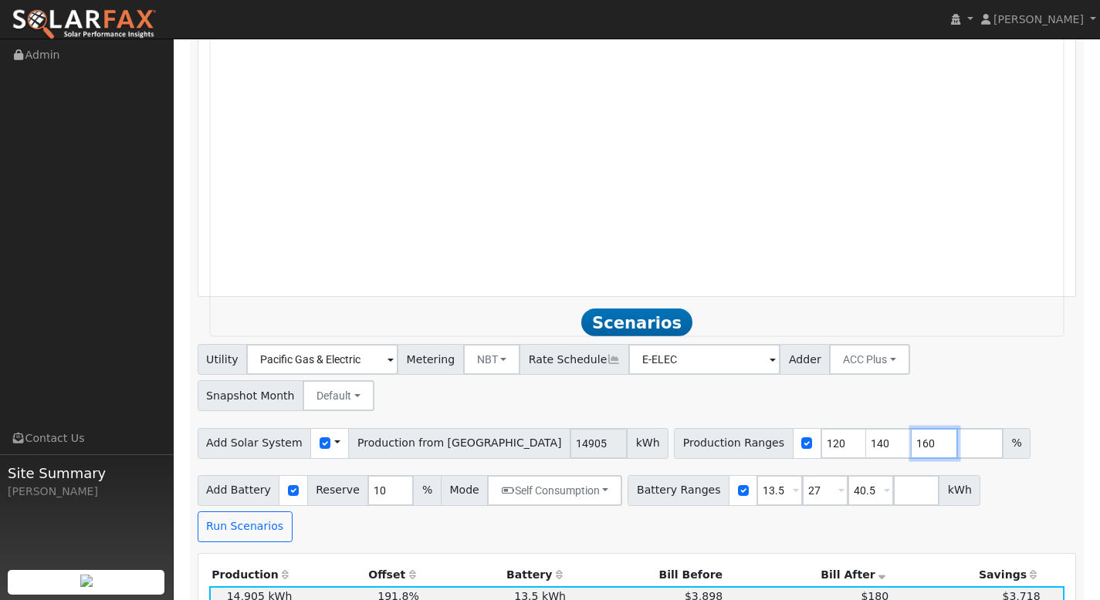
type input "160"
click at [957, 428] on input "number" at bounding box center [980, 443] width 46 height 31
type input "180"
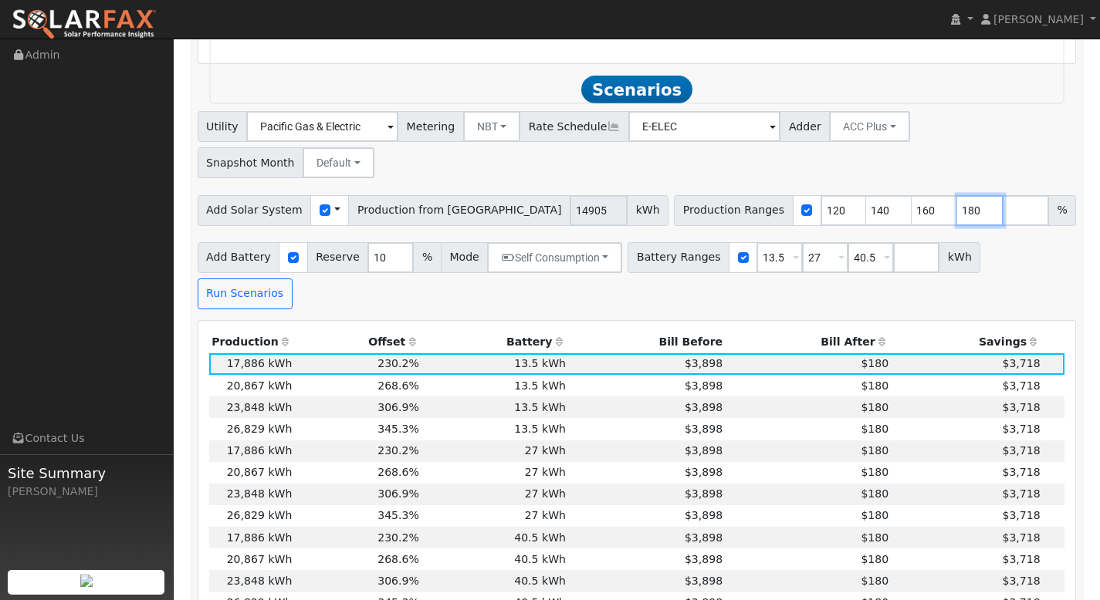
scroll to position [1491, 0]
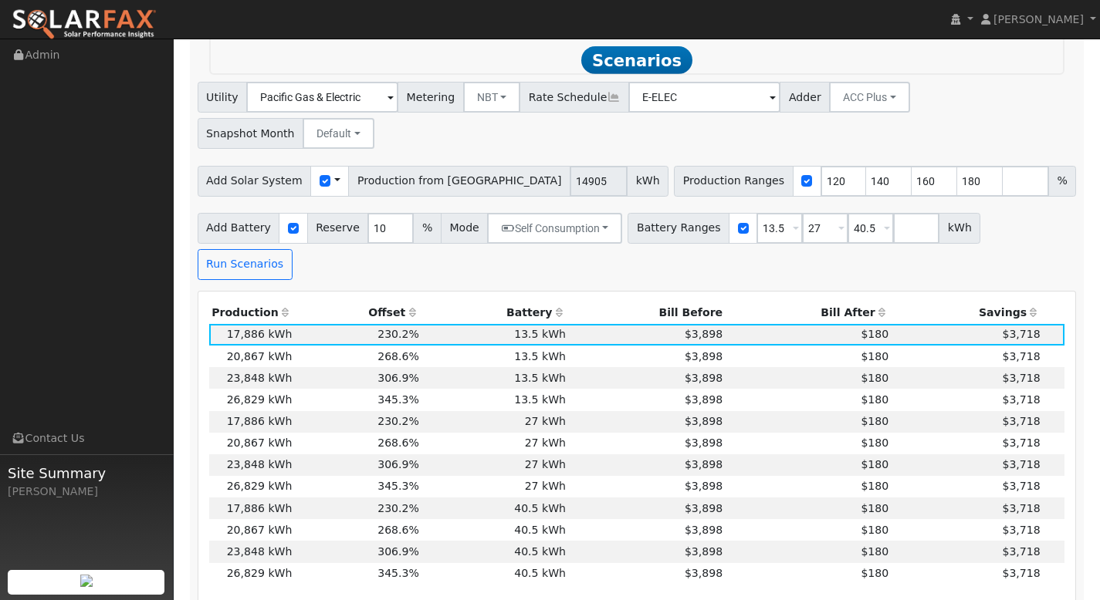
click at [844, 303] on th "Bill After" at bounding box center [808, 314] width 166 height 22
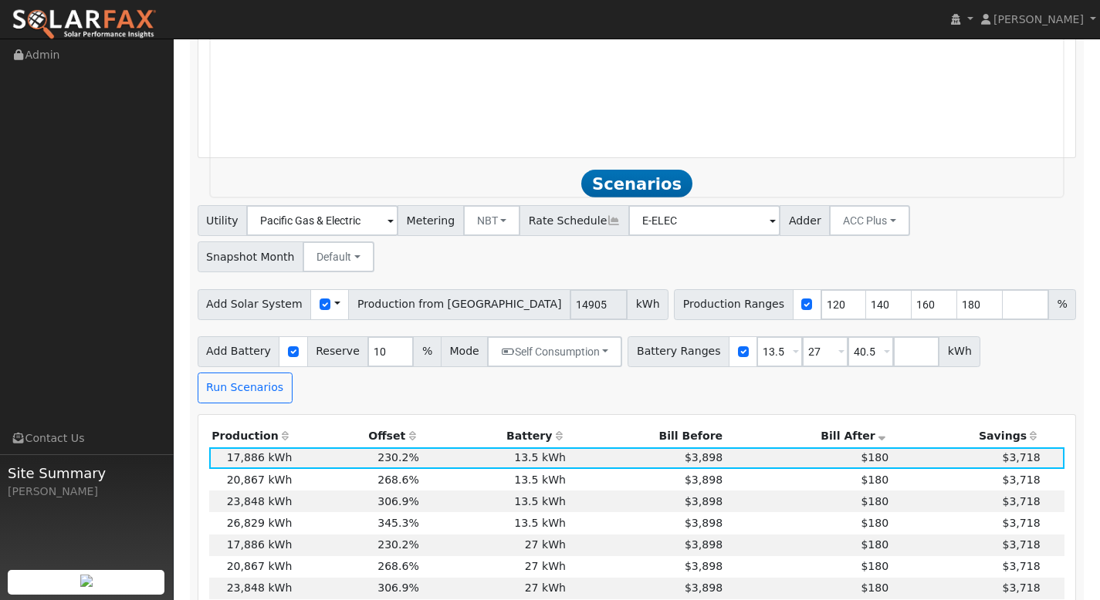
scroll to position [1370, 0]
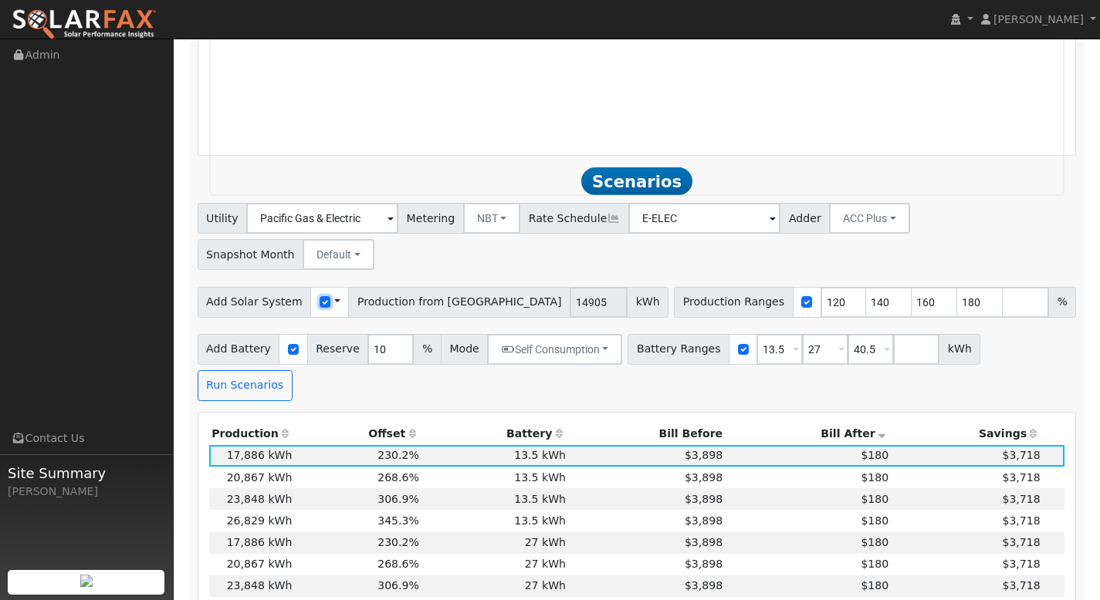
click at [319, 296] on input "checkbox" at bounding box center [324, 301] width 11 height 11
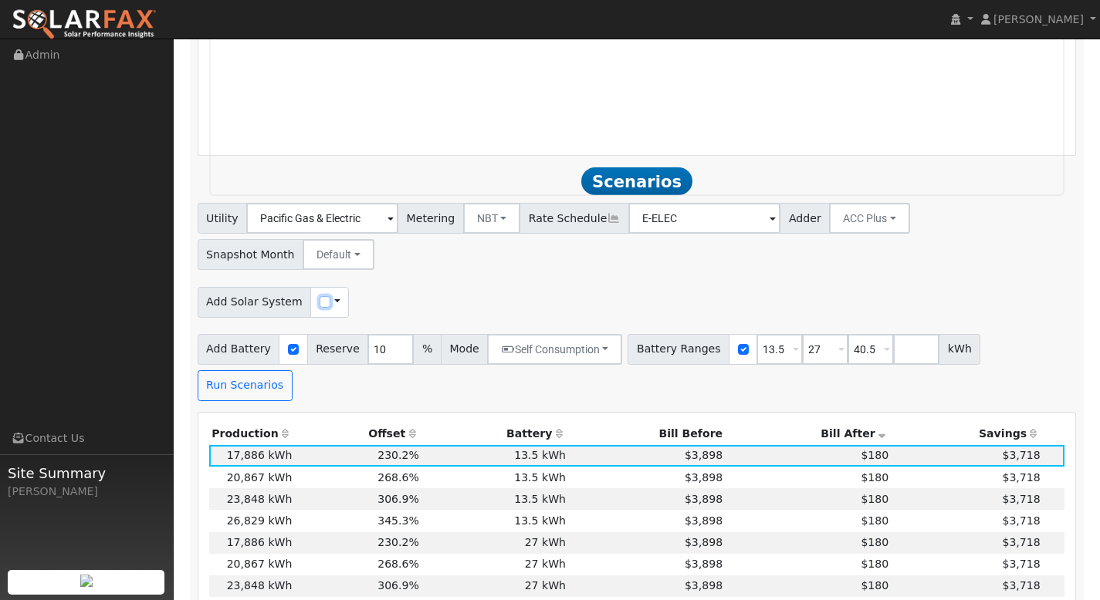
click at [319, 296] on input "checkbox" at bounding box center [324, 301] width 11 height 11
checkbox input "true"
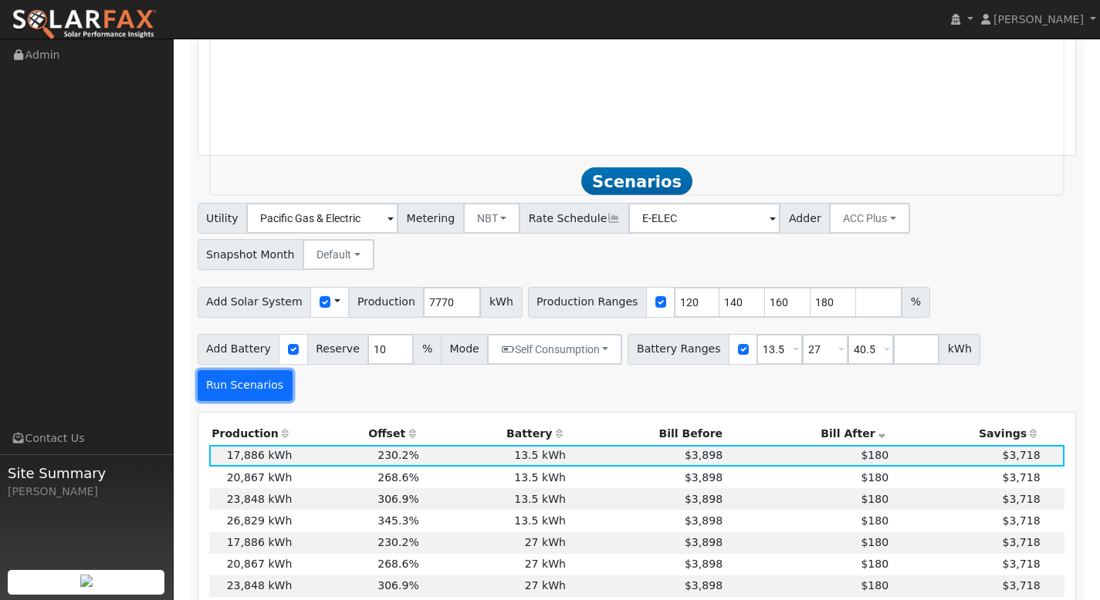
click at [292, 370] on button "Run Scenarios" at bounding box center [245, 385] width 95 height 31
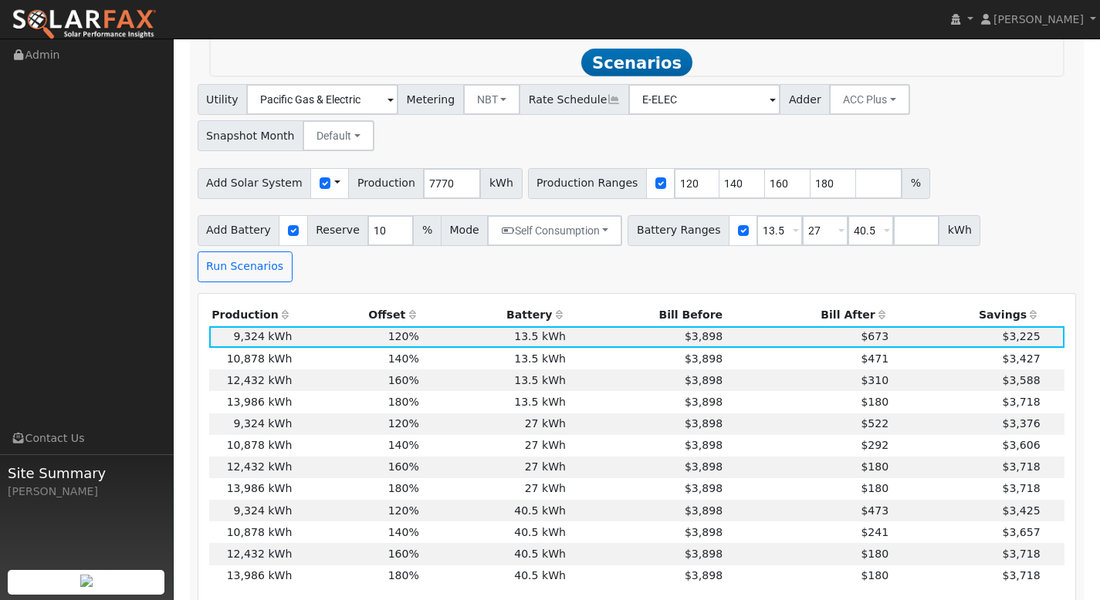
scroll to position [1491, 0]
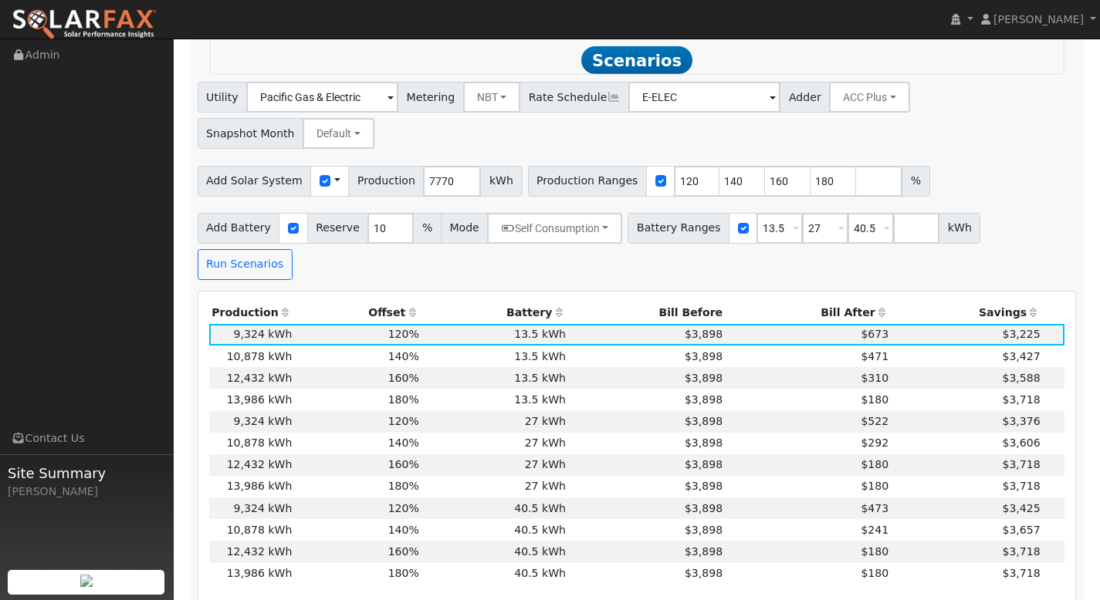
click at [859, 303] on th "Bill After" at bounding box center [808, 314] width 166 height 22
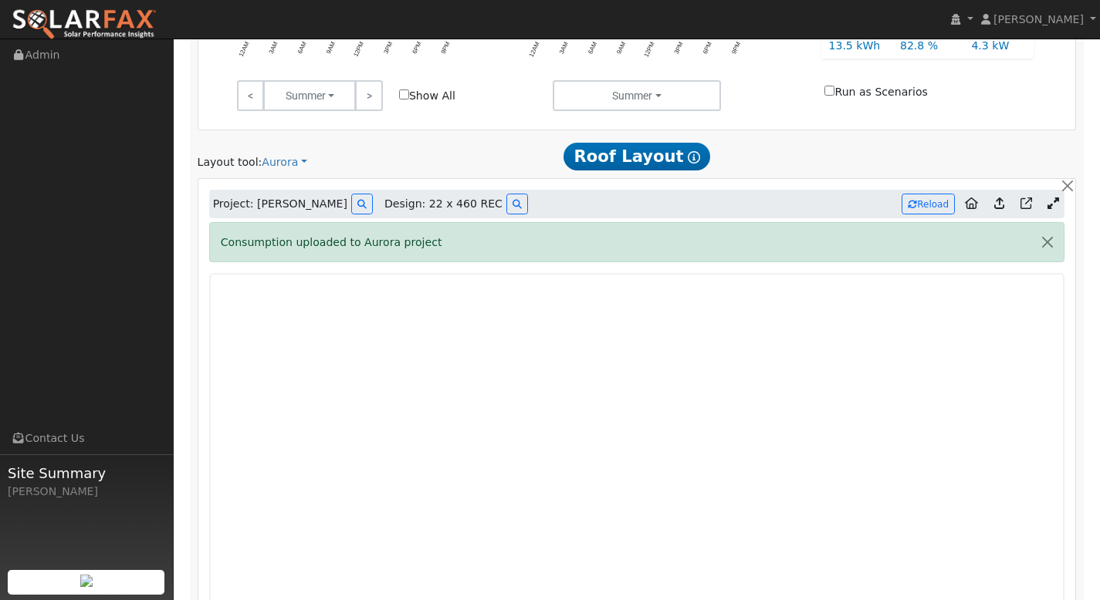
scroll to position [701, 0]
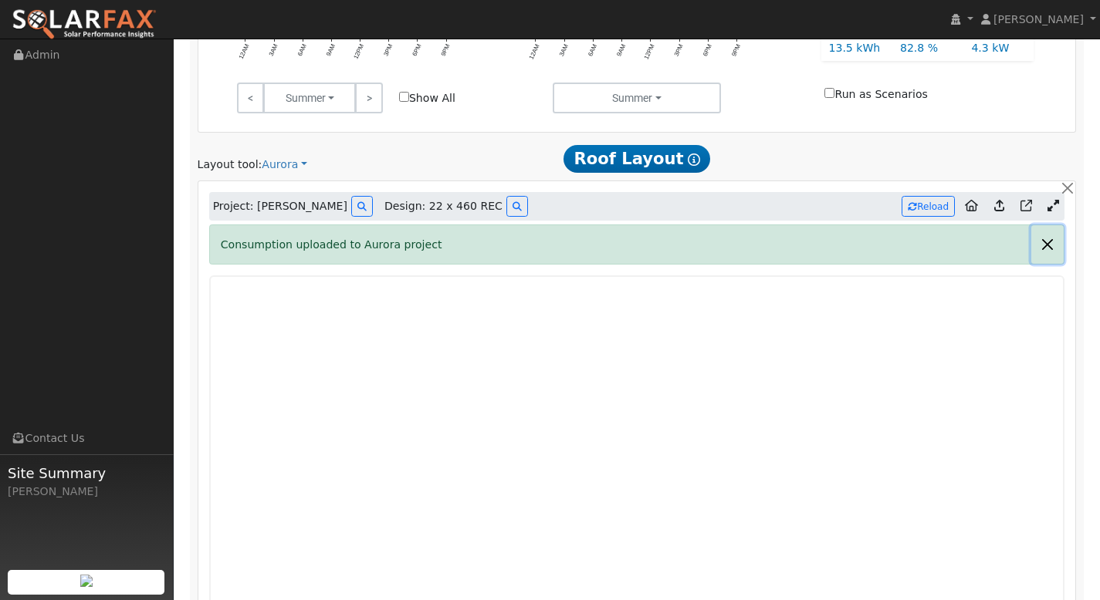
click at [1051, 245] on button "button" at bounding box center [1047, 244] width 32 height 38
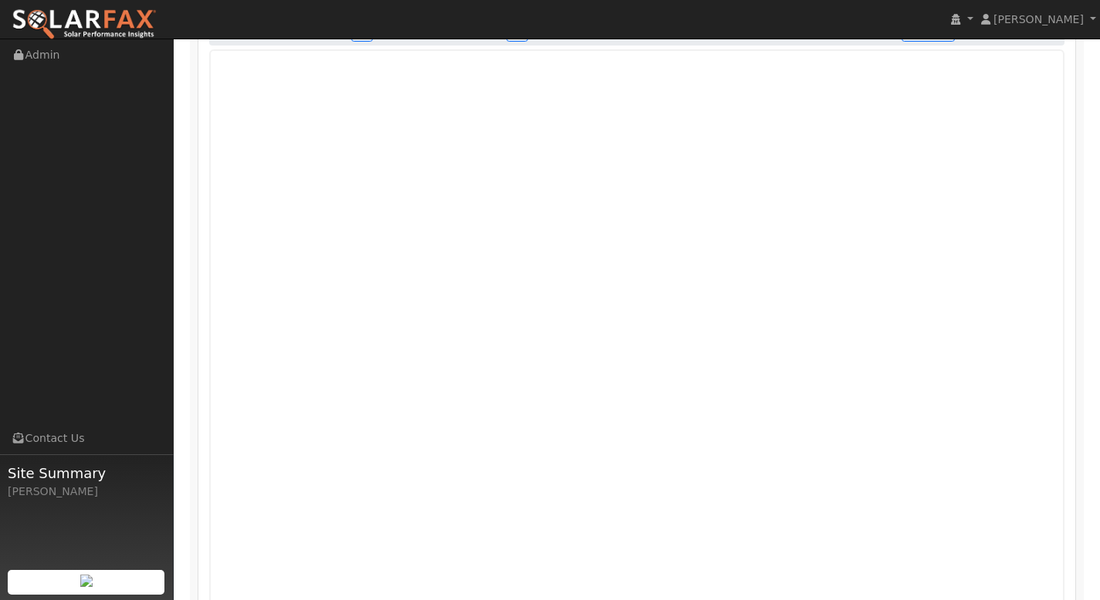
scroll to position [877, 0]
